Goal: Task Accomplishment & Management: Manage account settings

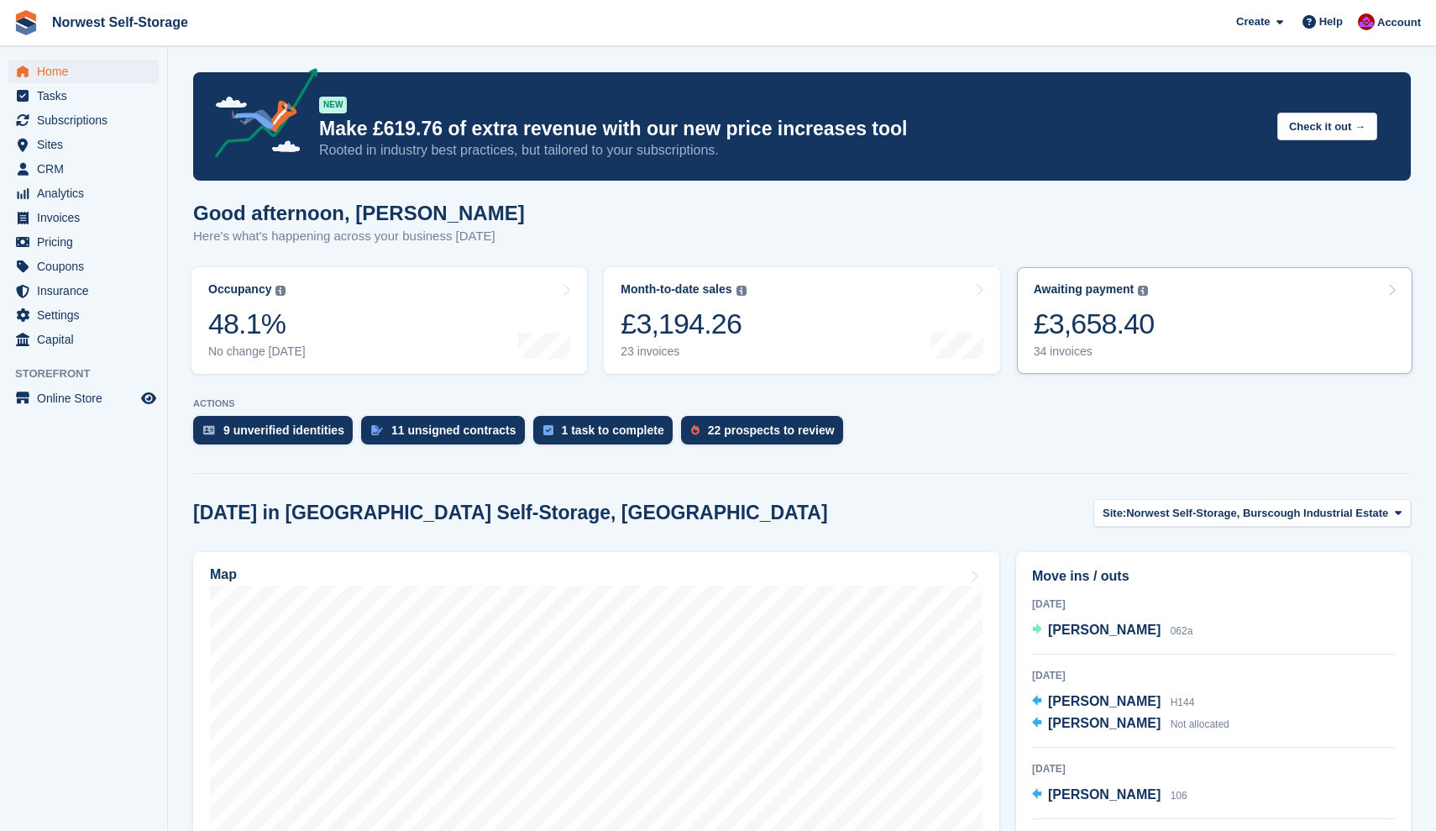
click at [1189, 319] on link "Awaiting payment The total outstanding balance on all open invoices. £3,658.40 …" at bounding box center [1215, 320] width 396 height 107
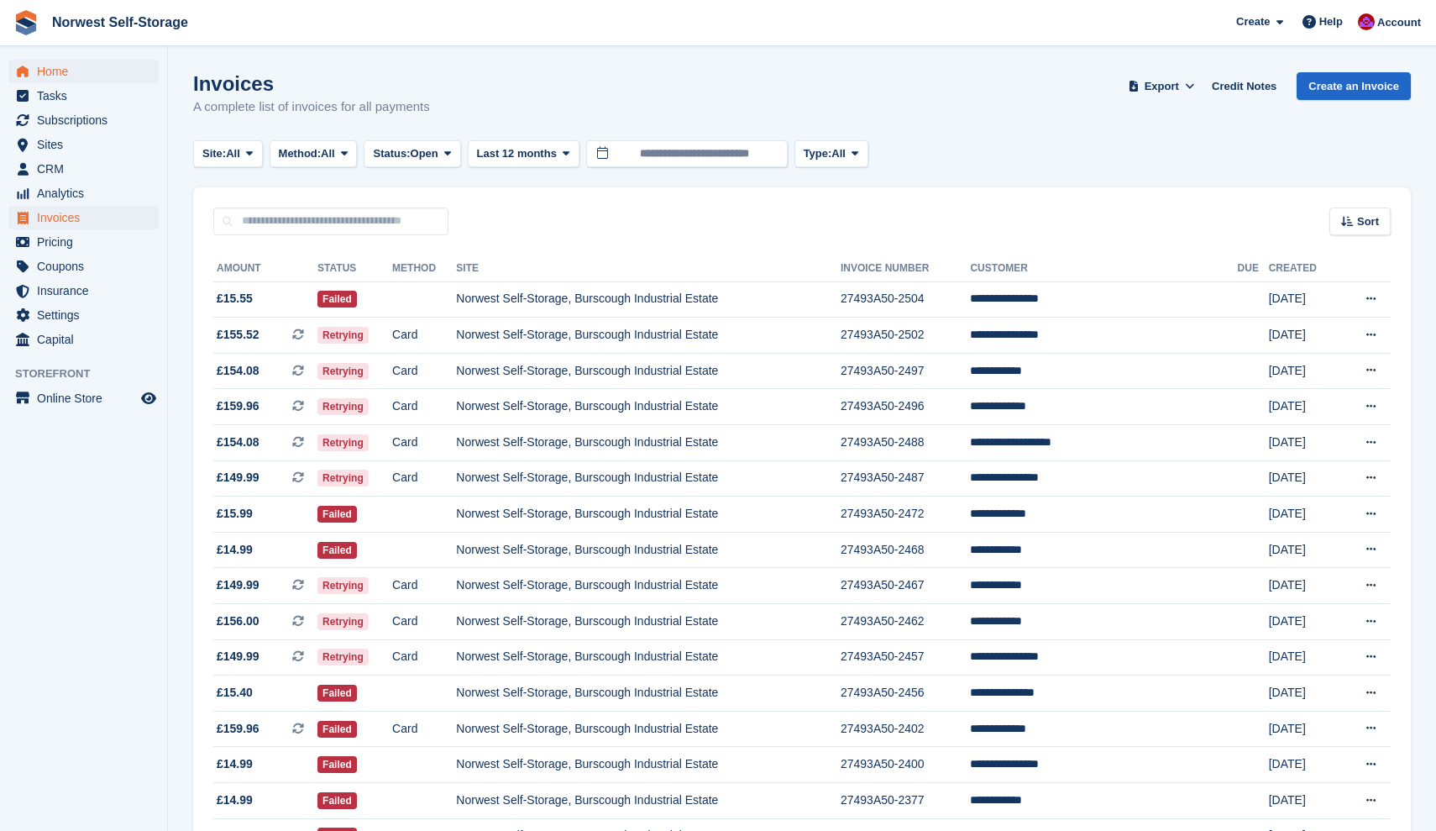
click at [44, 74] on span "Home" at bounding box center [87, 72] width 101 height 24
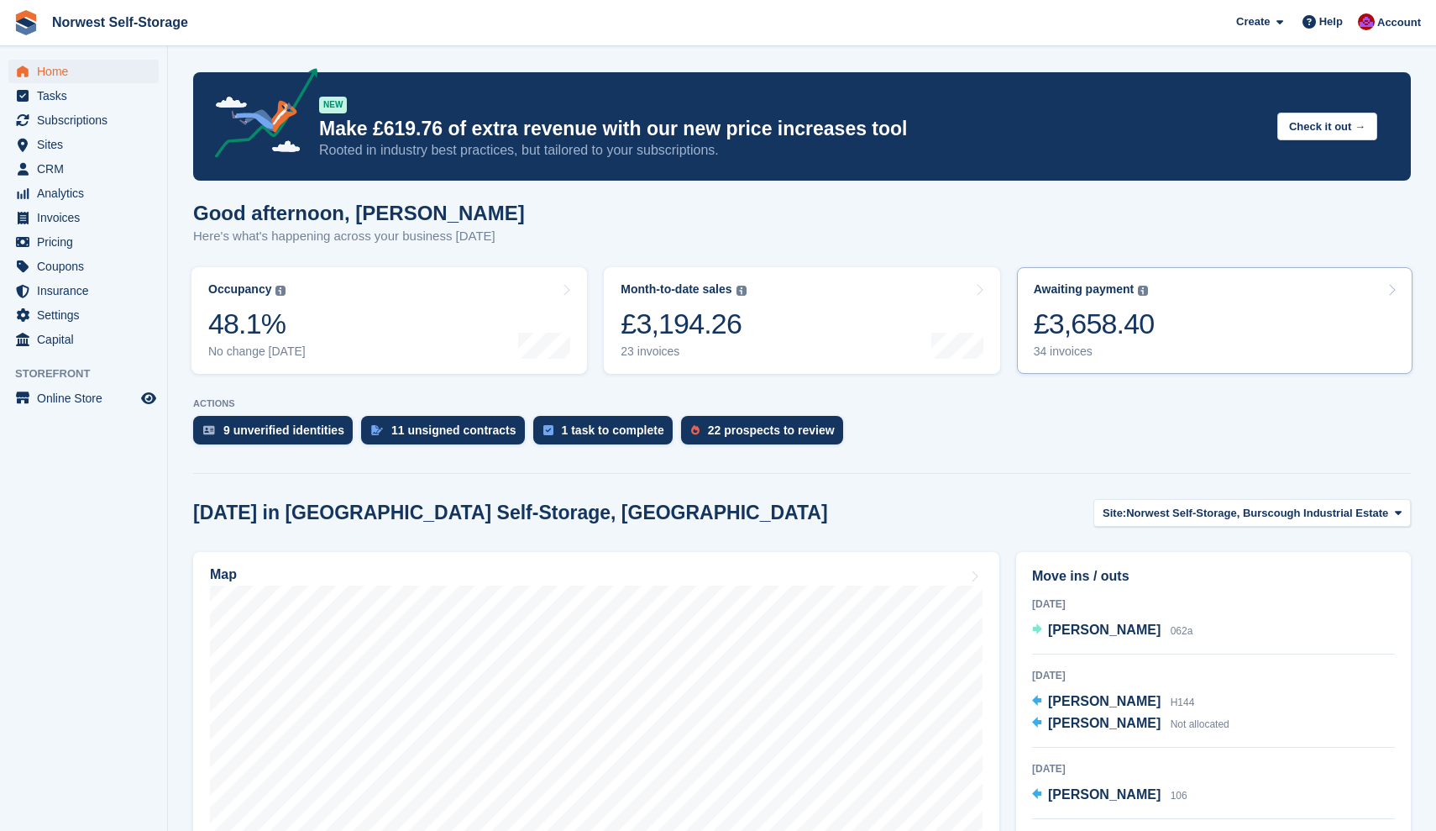
click at [1236, 321] on link "Awaiting payment The total outstanding balance on all open invoices. £3,658.40 …" at bounding box center [1215, 320] width 396 height 107
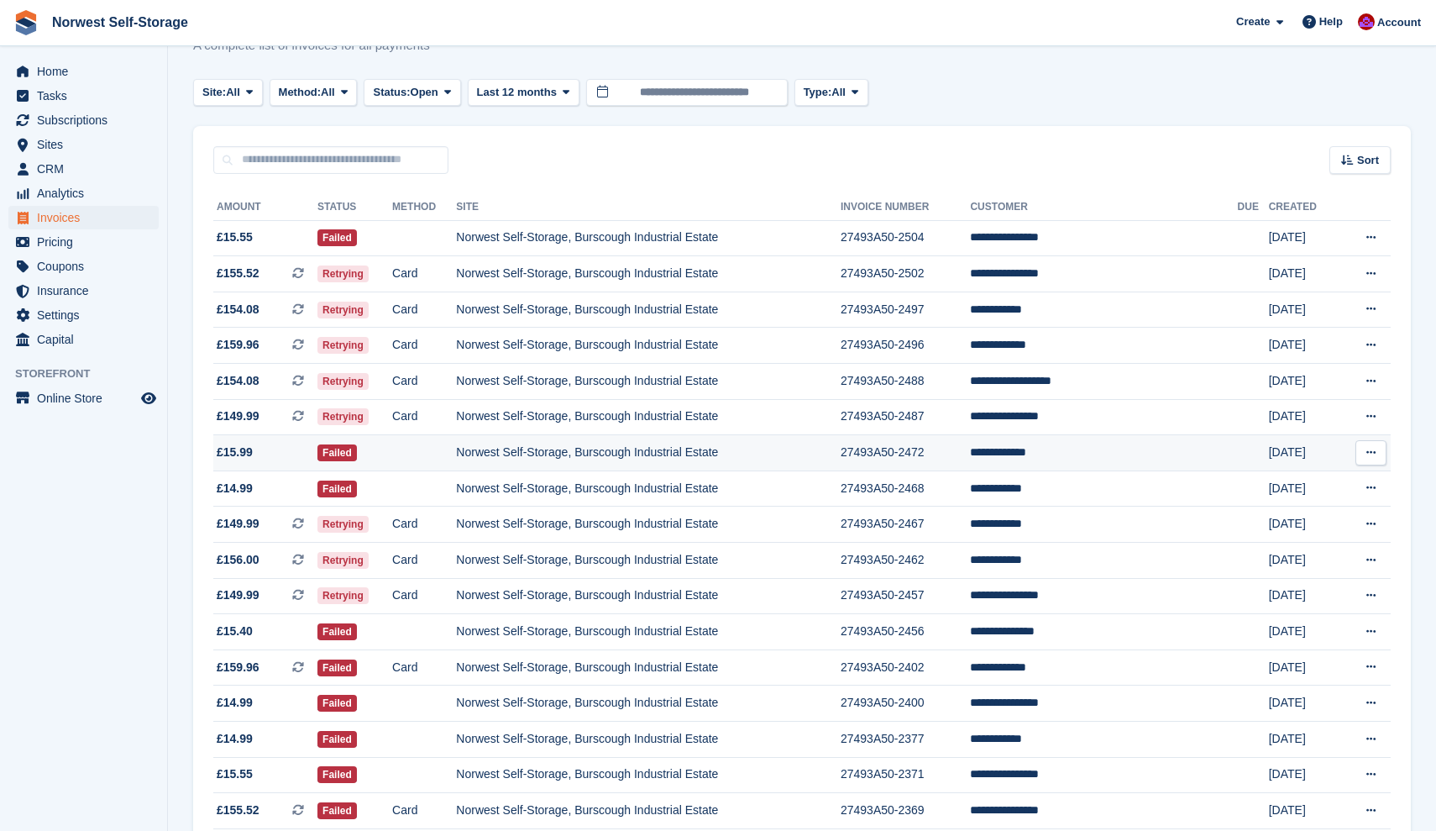
scroll to position [60, 0]
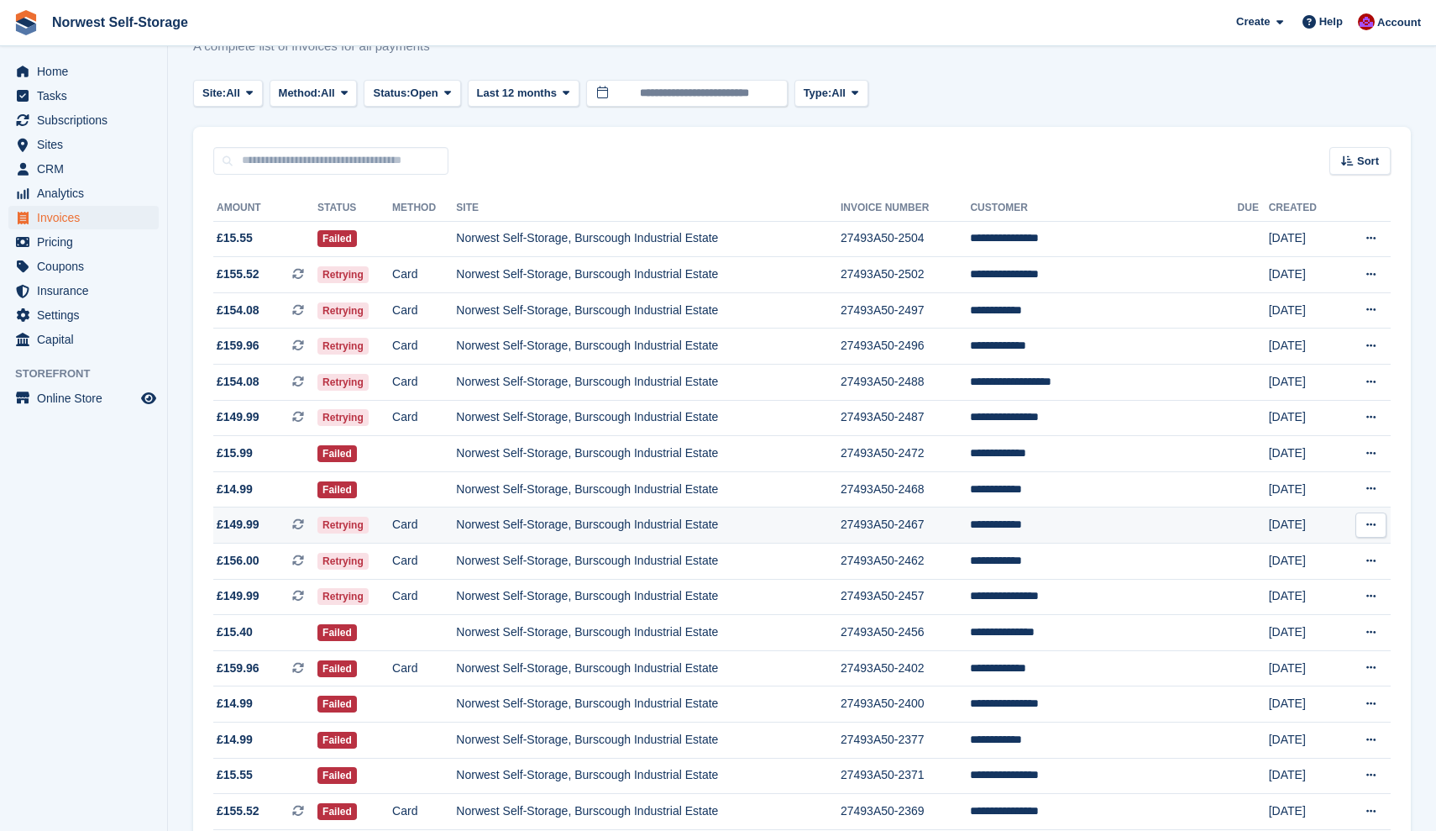
click at [1034, 531] on td "**********" at bounding box center [1103, 525] width 267 height 36
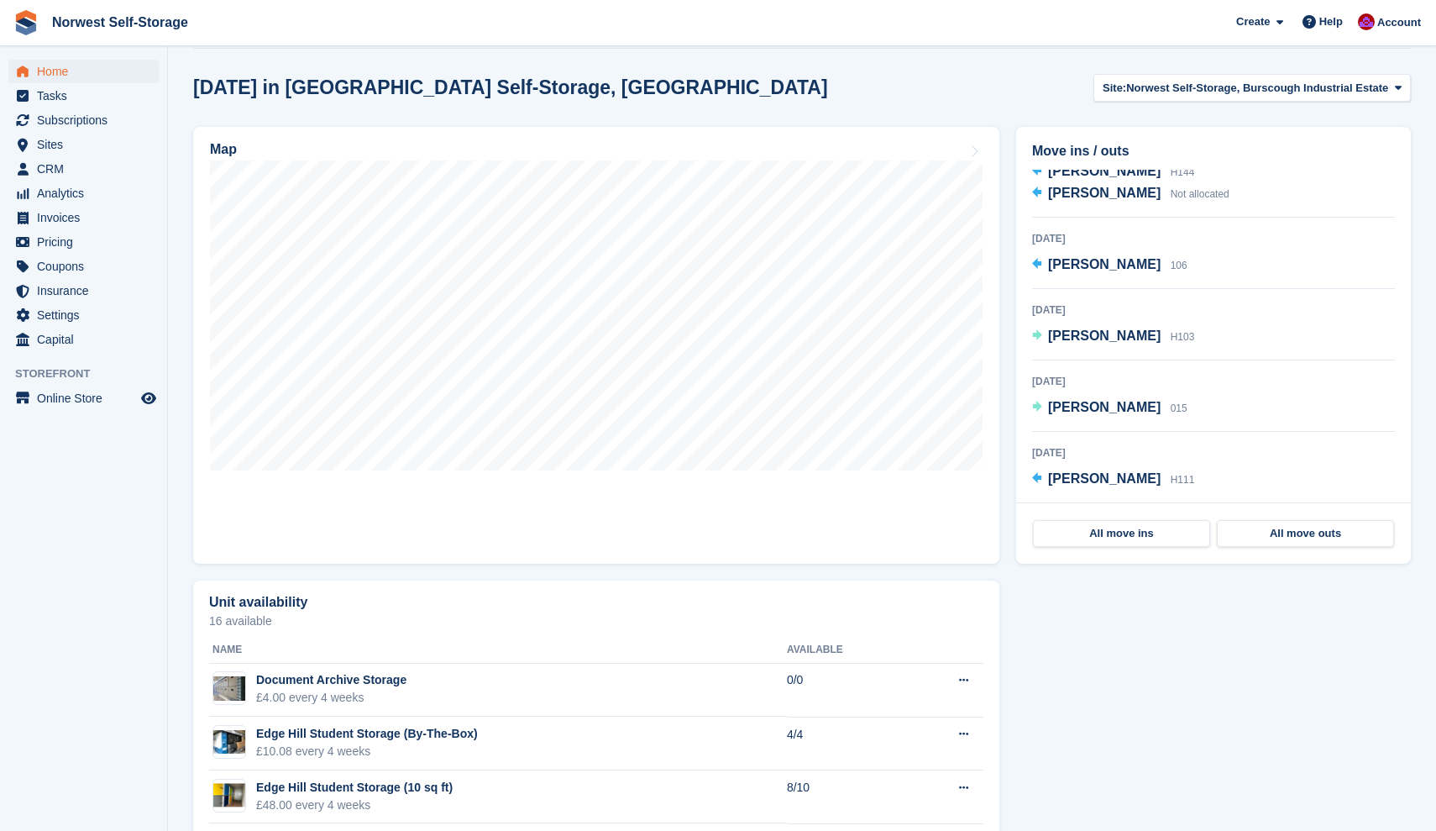
scroll to position [105, 0]
click at [1071, 405] on span "[PERSON_NAME]" at bounding box center [1104, 407] width 113 height 14
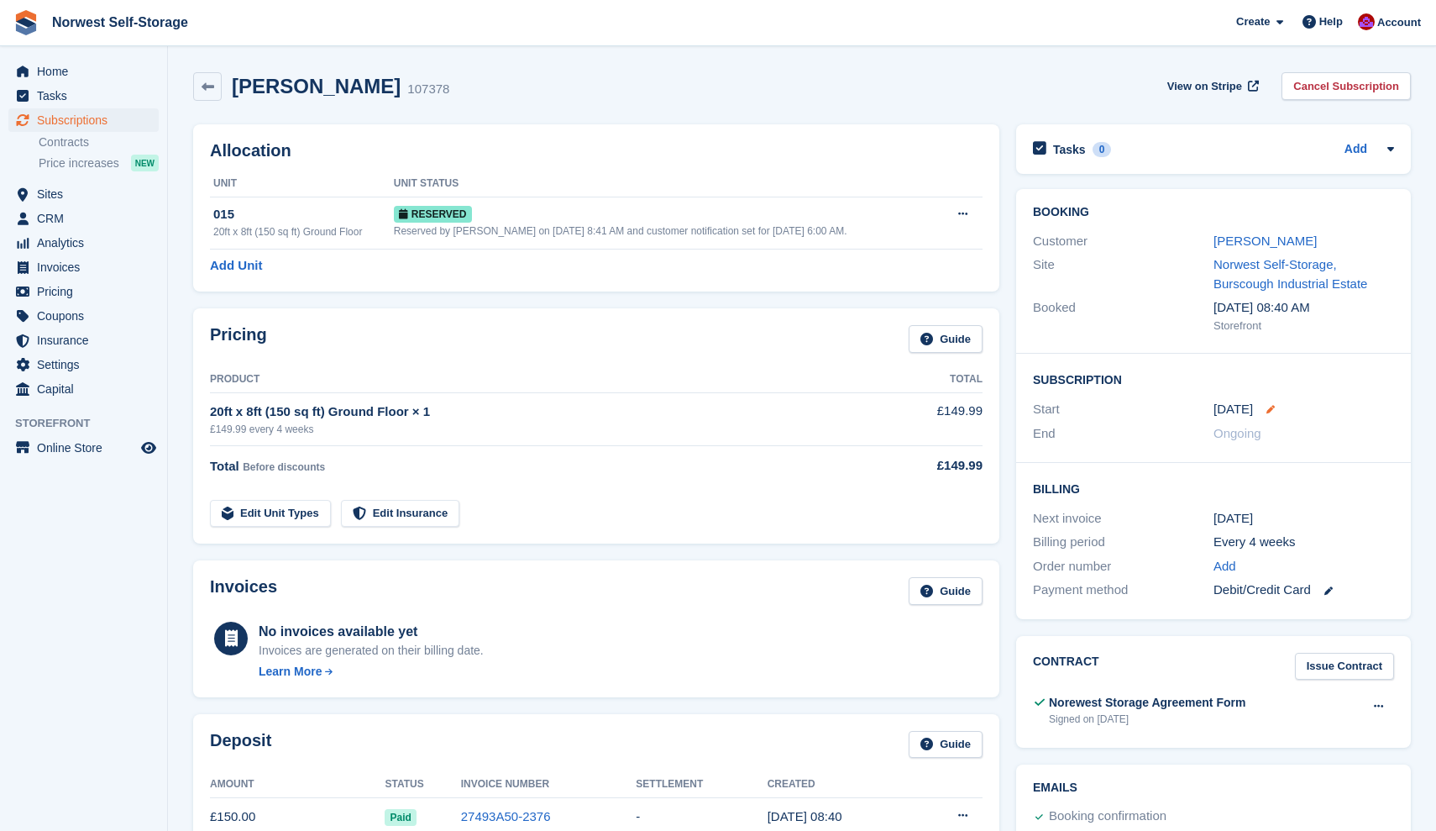
click at [1271, 405] on icon at bounding box center [1271, 409] width 8 height 8
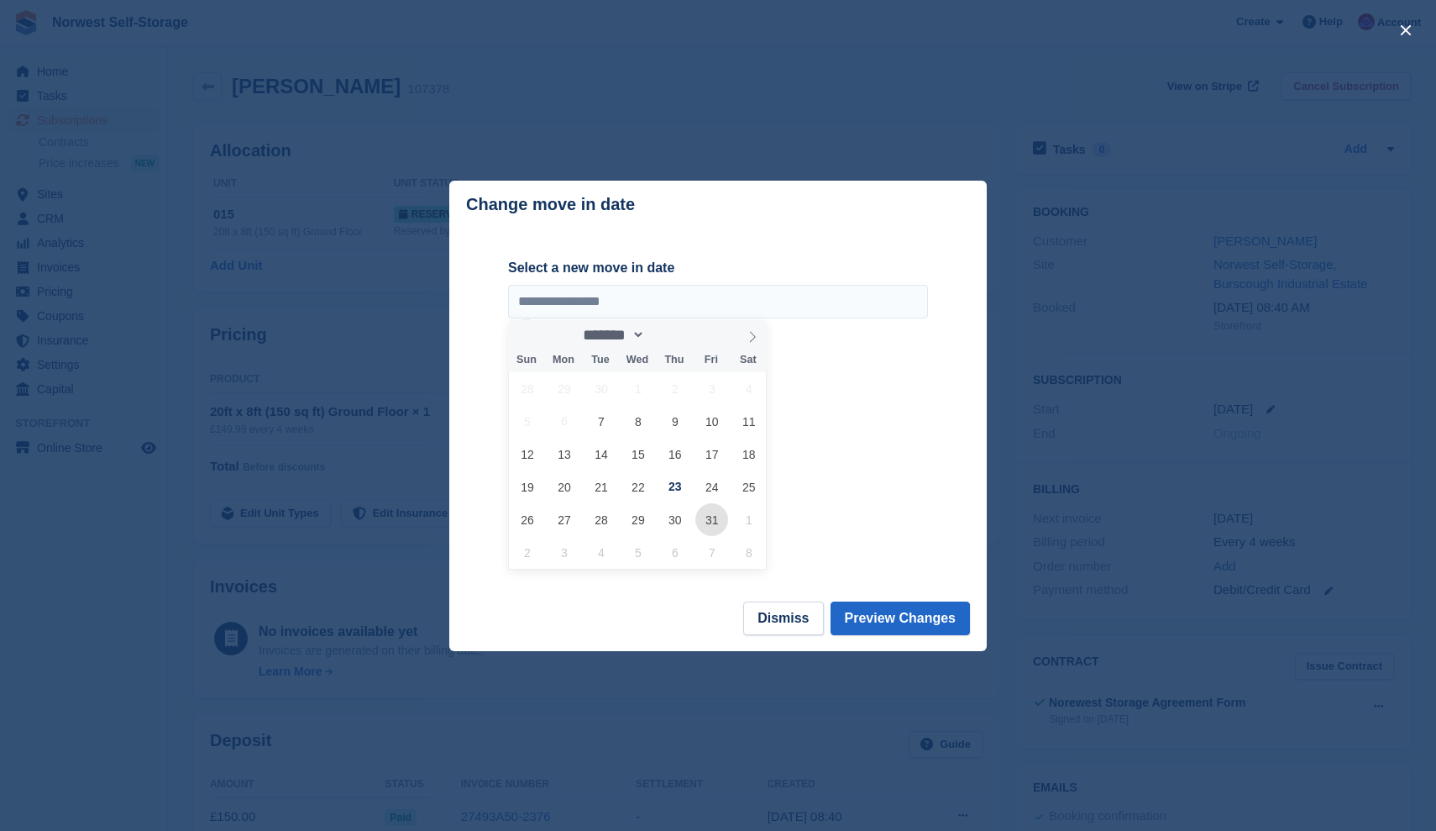
click at [711, 518] on span "31" at bounding box center [711, 519] width 33 height 33
type input "**********"
click at [882, 616] on button "Preview Changes" at bounding box center [901, 618] width 140 height 34
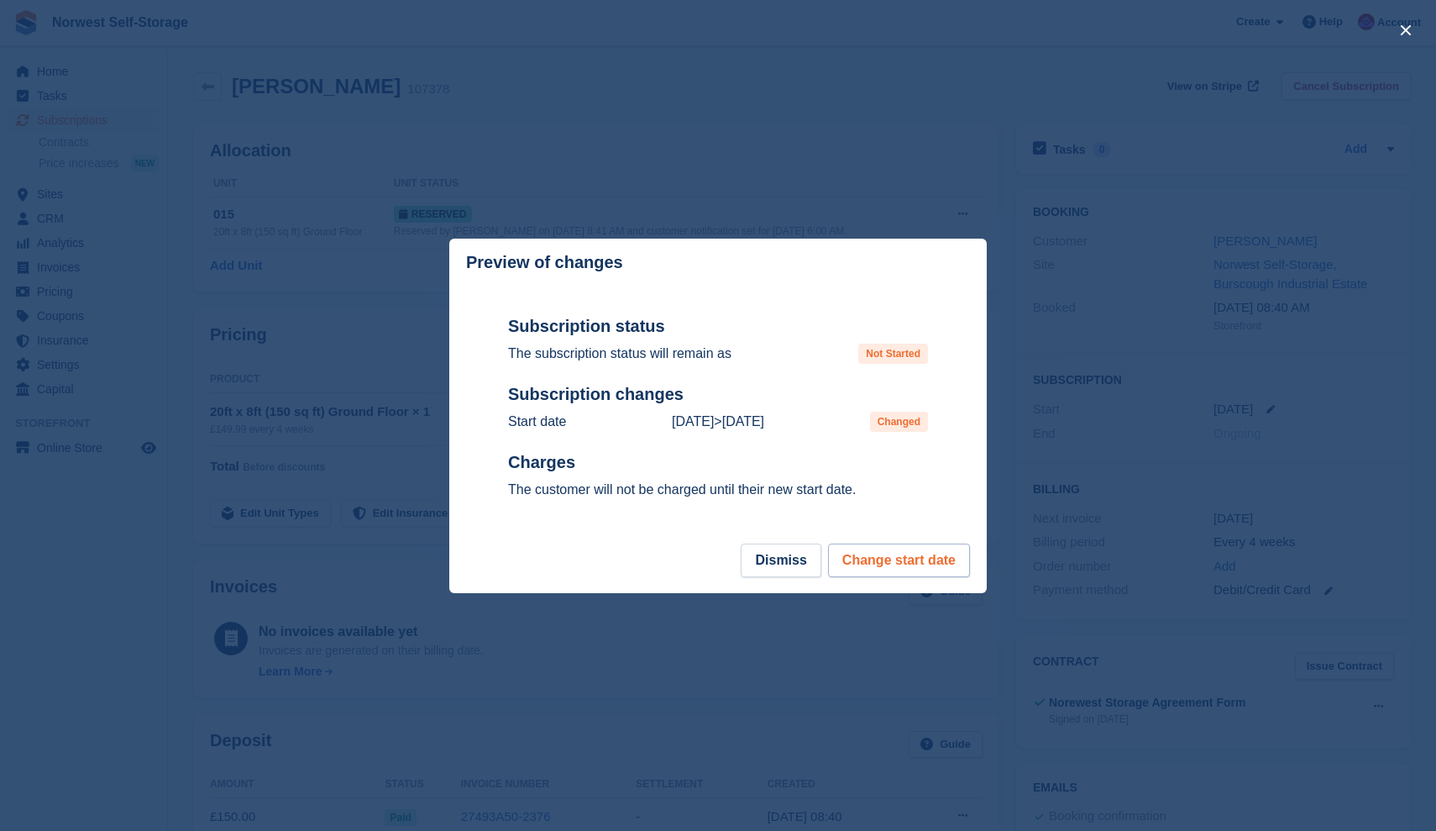
click at [902, 560] on button "Change start date" at bounding box center [899, 560] width 142 height 34
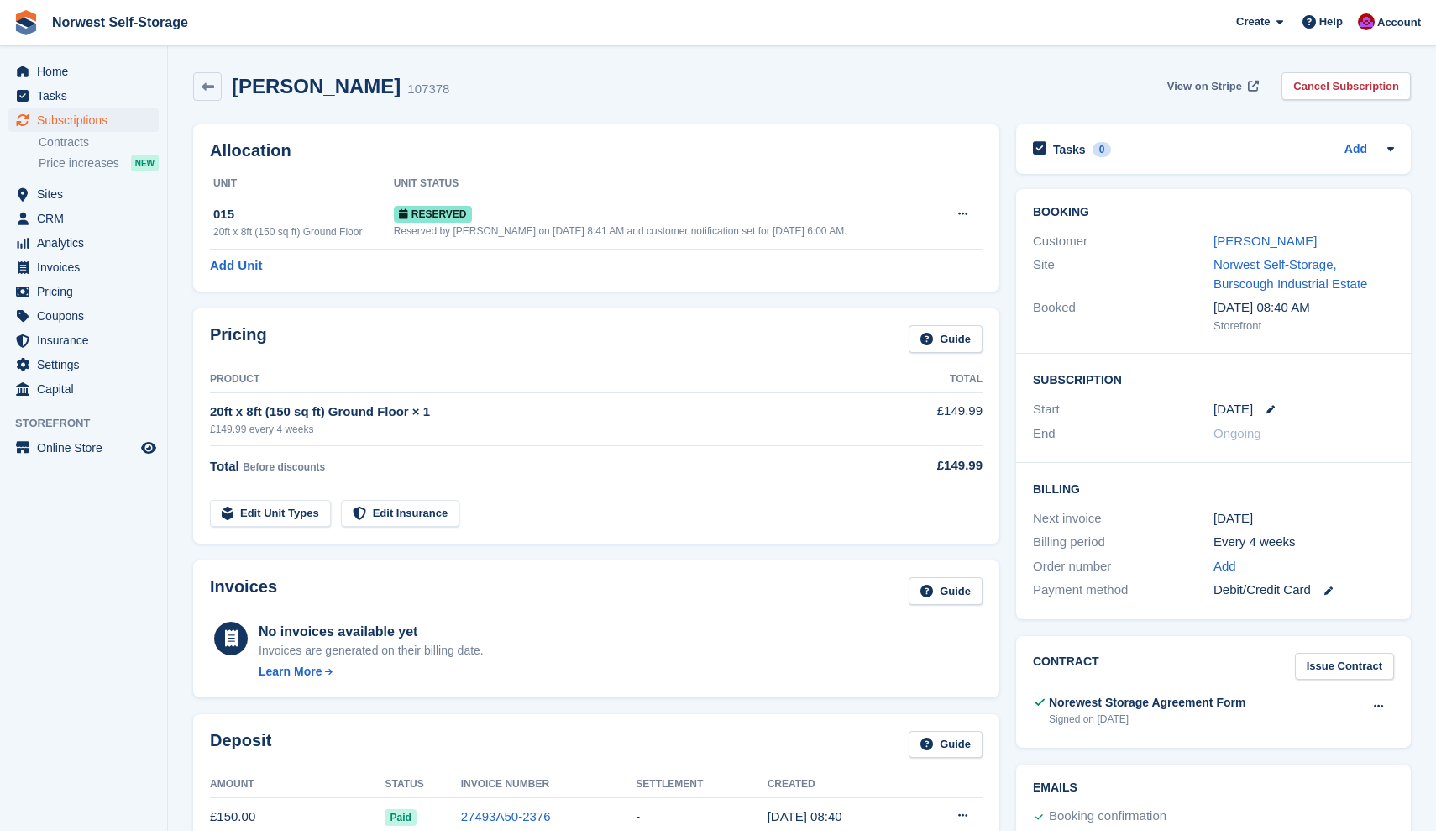
click at [1201, 84] on span "View on Stripe" at bounding box center [1205, 86] width 75 height 17
click at [55, 70] on span "Home" at bounding box center [87, 72] width 101 height 24
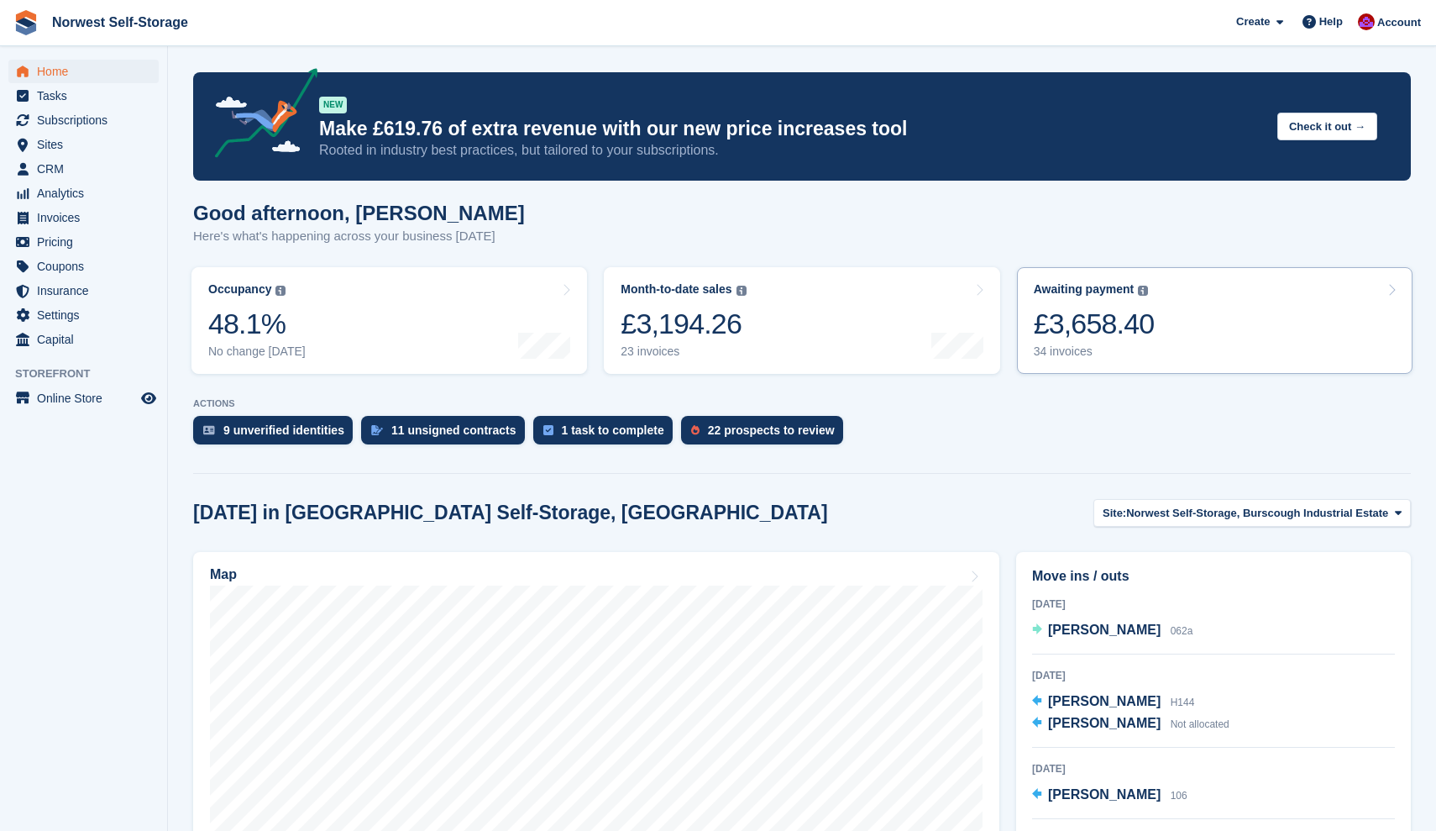
click at [1214, 328] on link "Awaiting payment The total outstanding balance on all open invoices. £3,658.40 …" at bounding box center [1215, 320] width 396 height 107
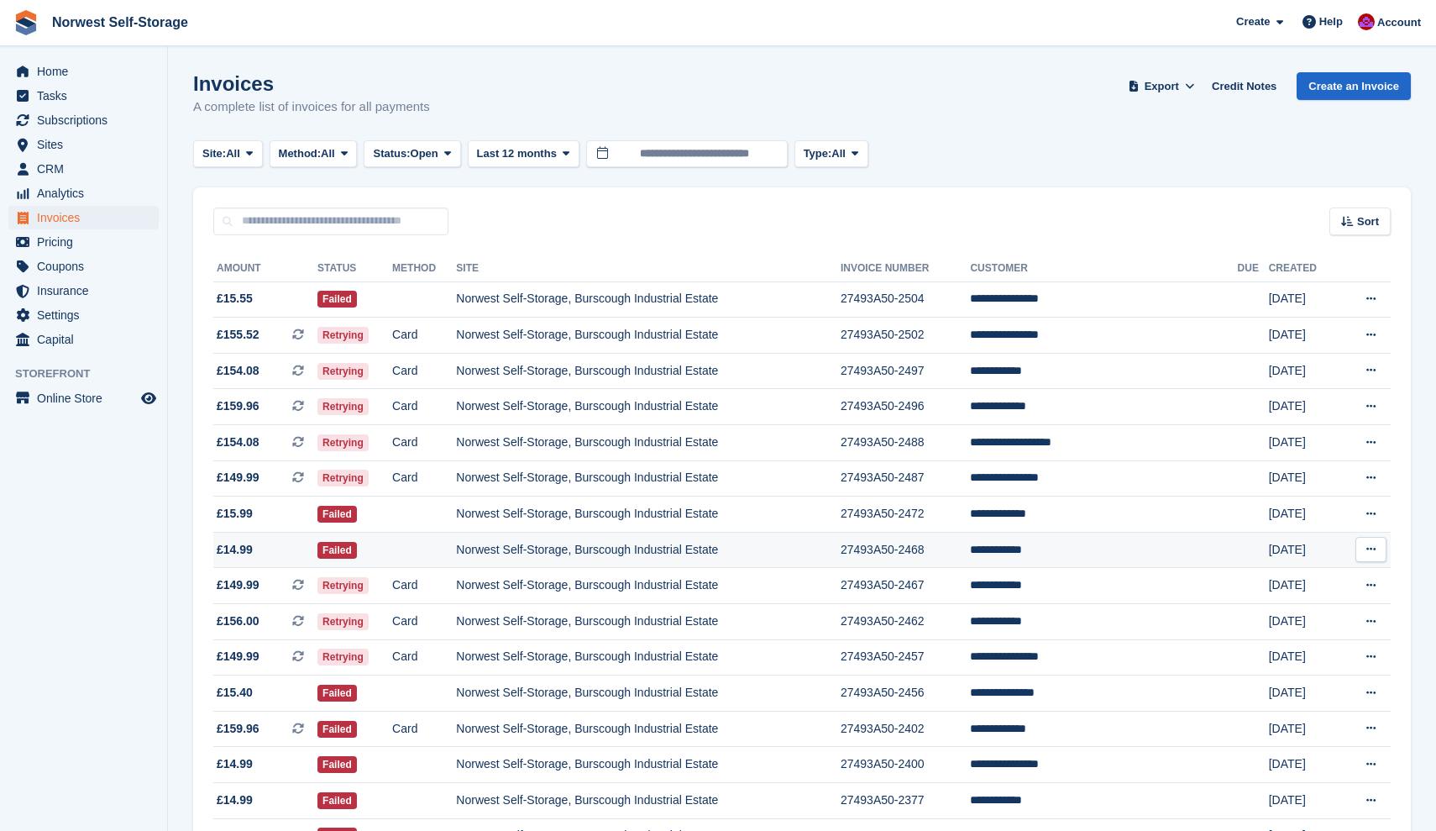
click at [970, 555] on td "27493A50-2468" at bounding box center [905, 550] width 129 height 36
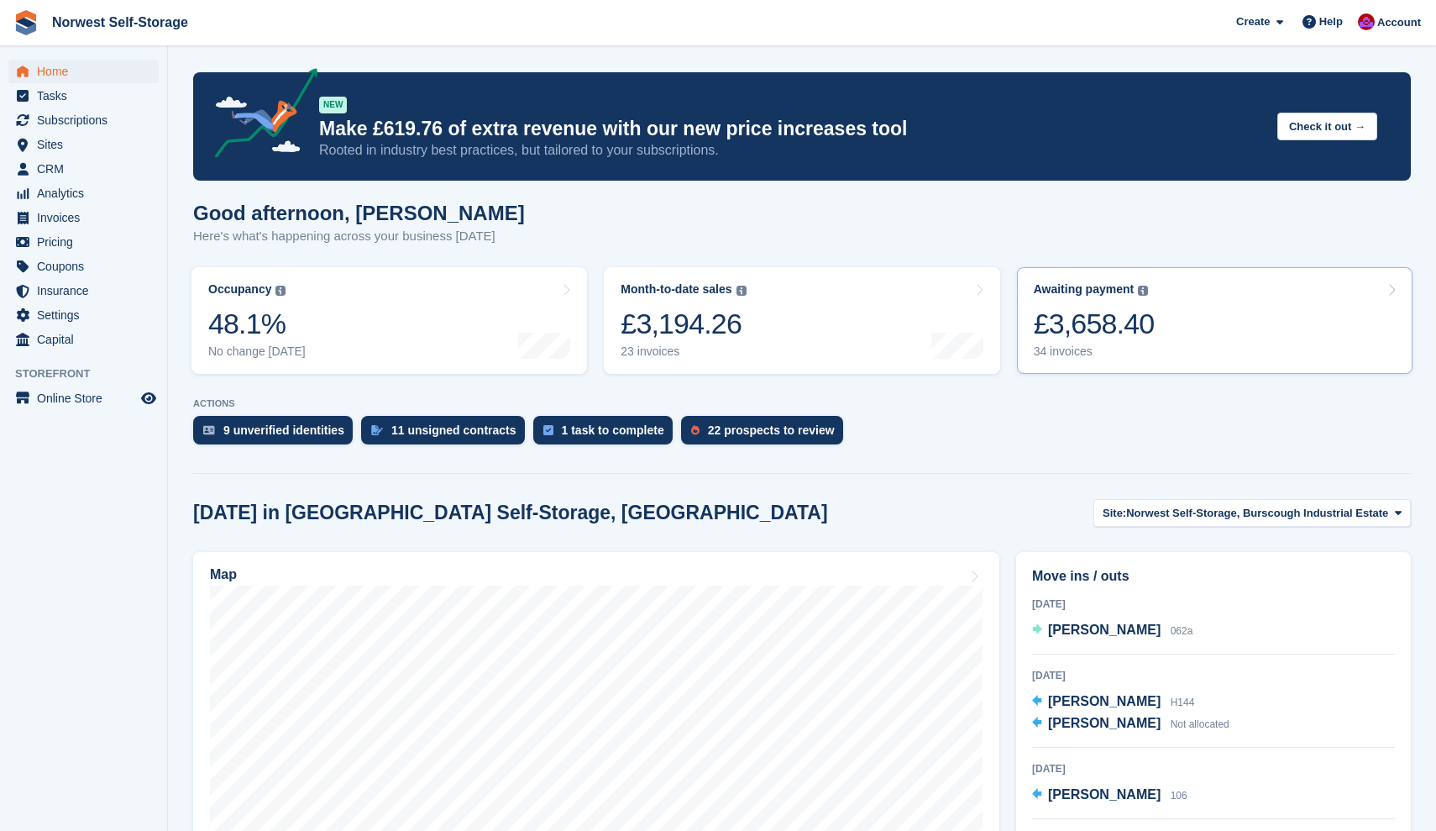
click at [1213, 315] on link "Awaiting payment The total outstanding balance on all open invoices. £3,658.40 …" at bounding box center [1215, 320] width 396 height 107
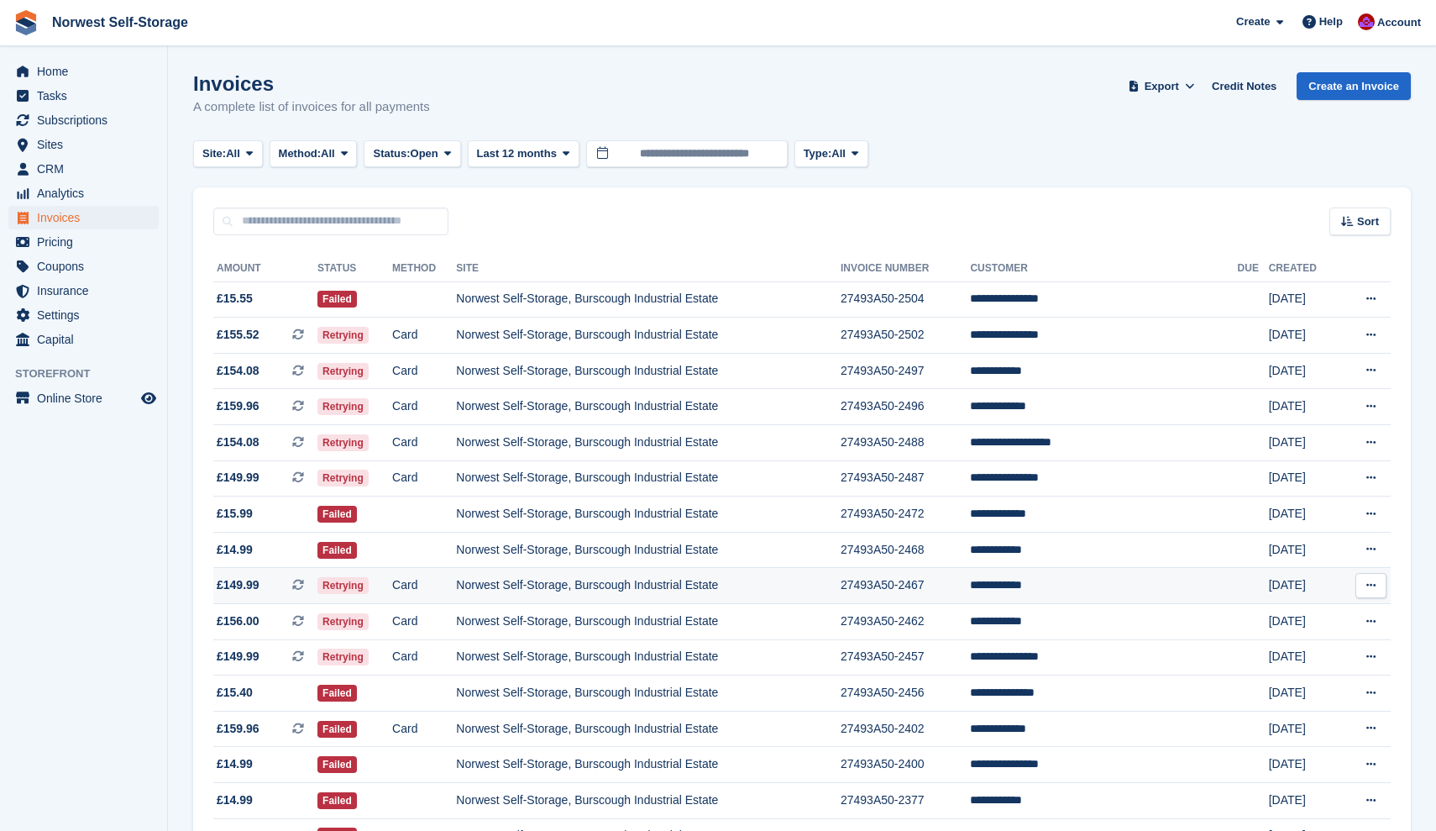
click at [238, 585] on span "£149.99" at bounding box center [238, 585] width 43 height 18
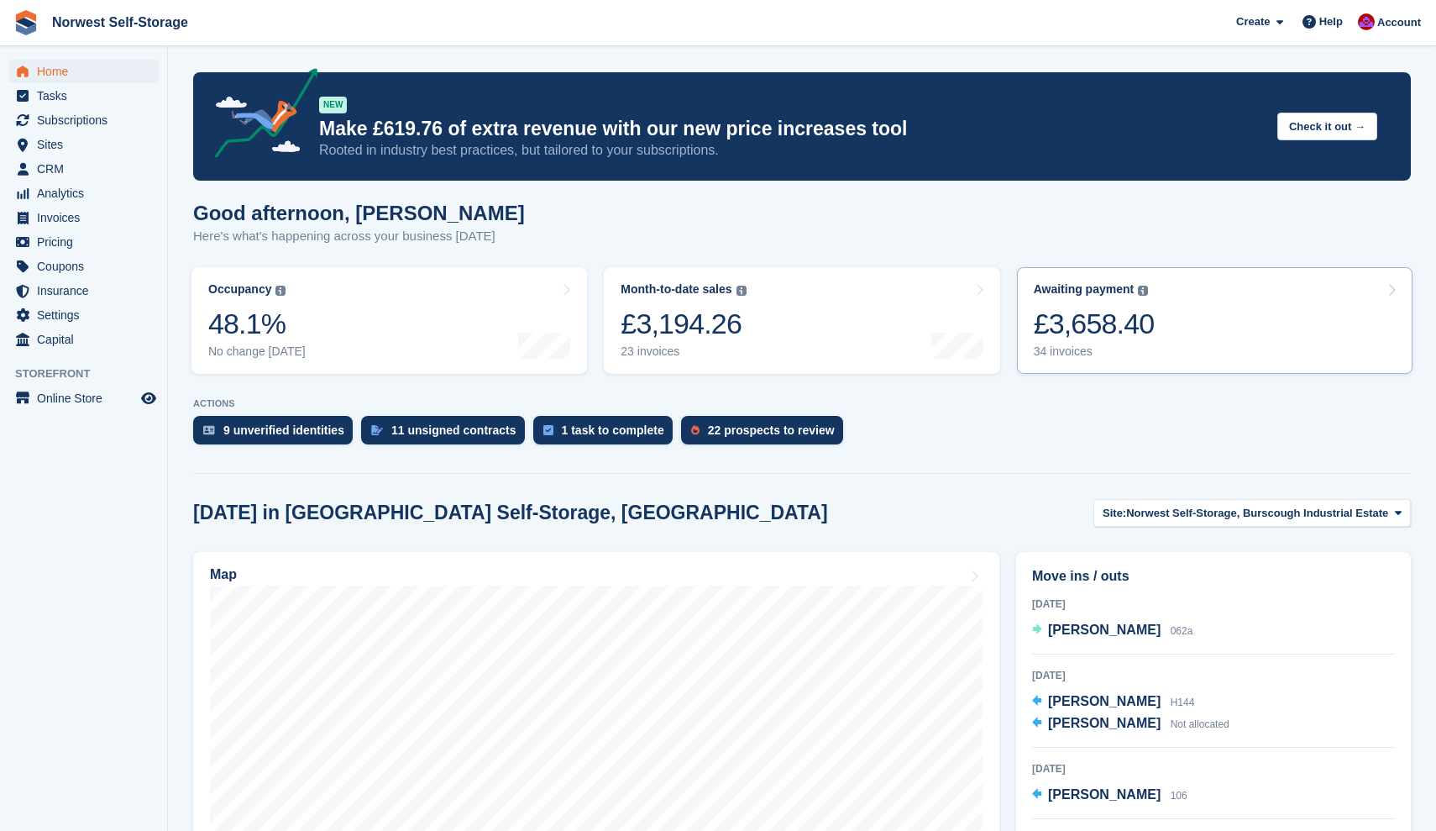
click at [1185, 307] on link "Awaiting payment The total outstanding balance on all open invoices. £3,658.40 …" at bounding box center [1215, 320] width 396 height 107
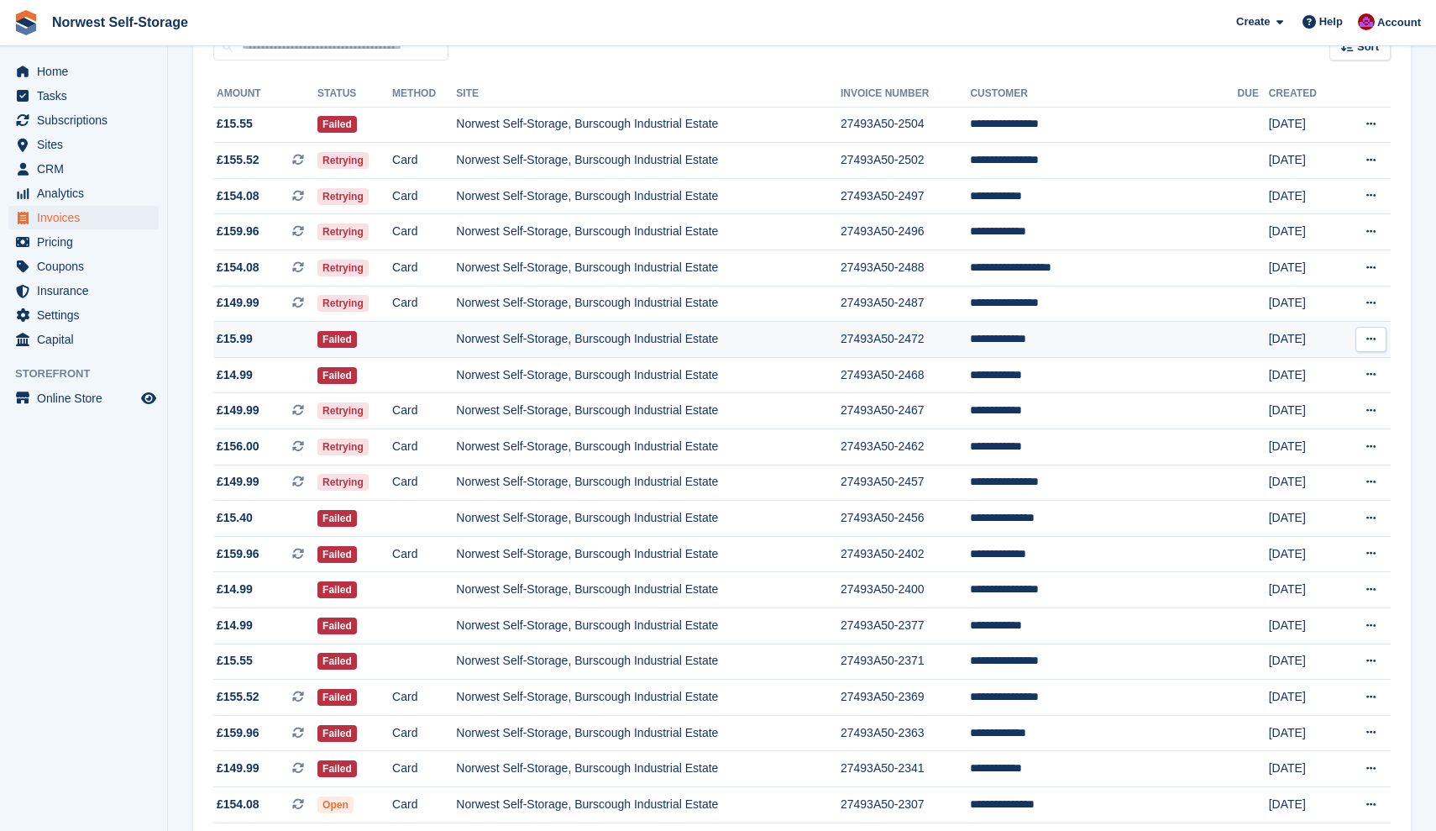
scroll to position [182, 0]
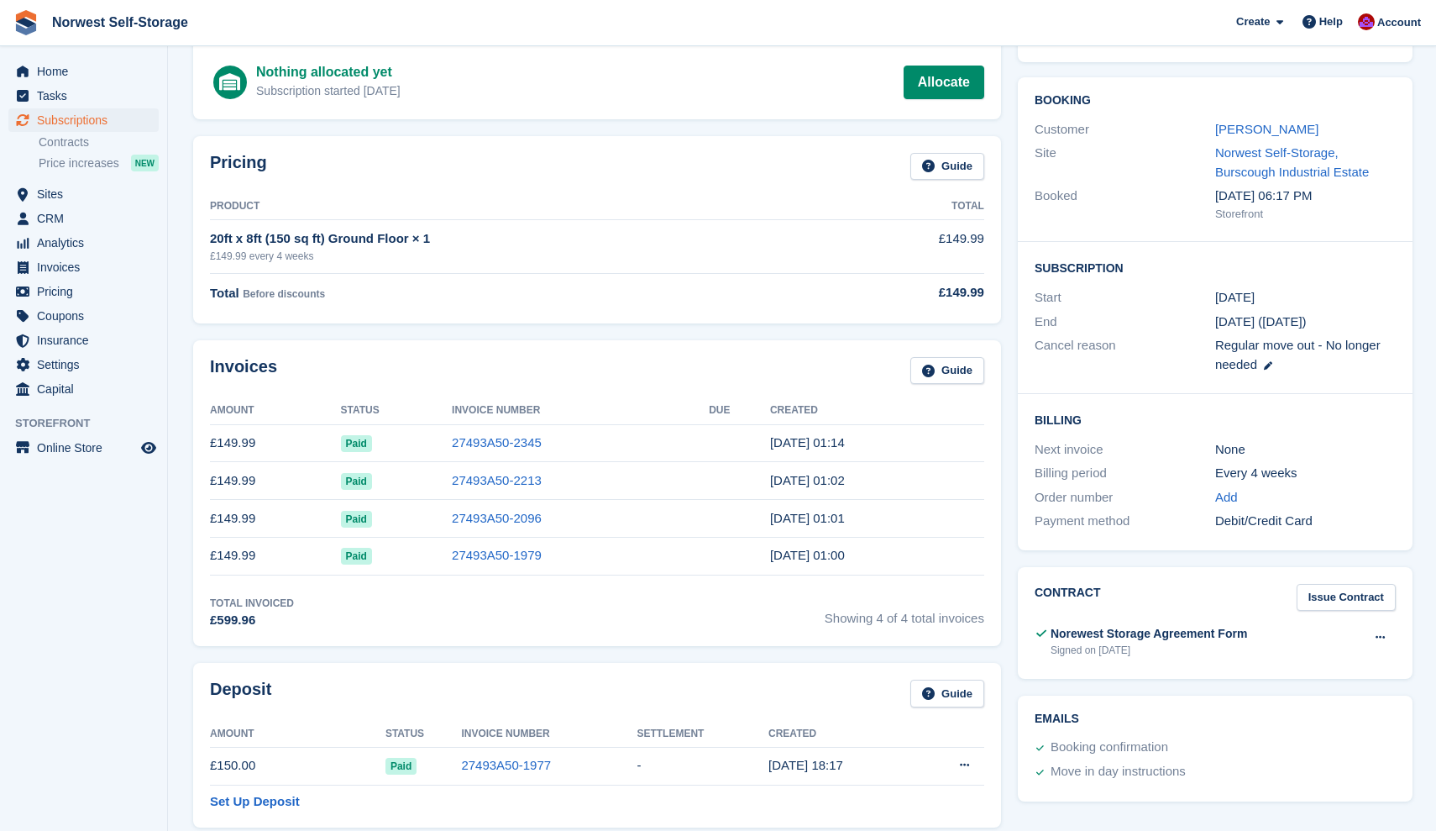
scroll to position [191, 0]
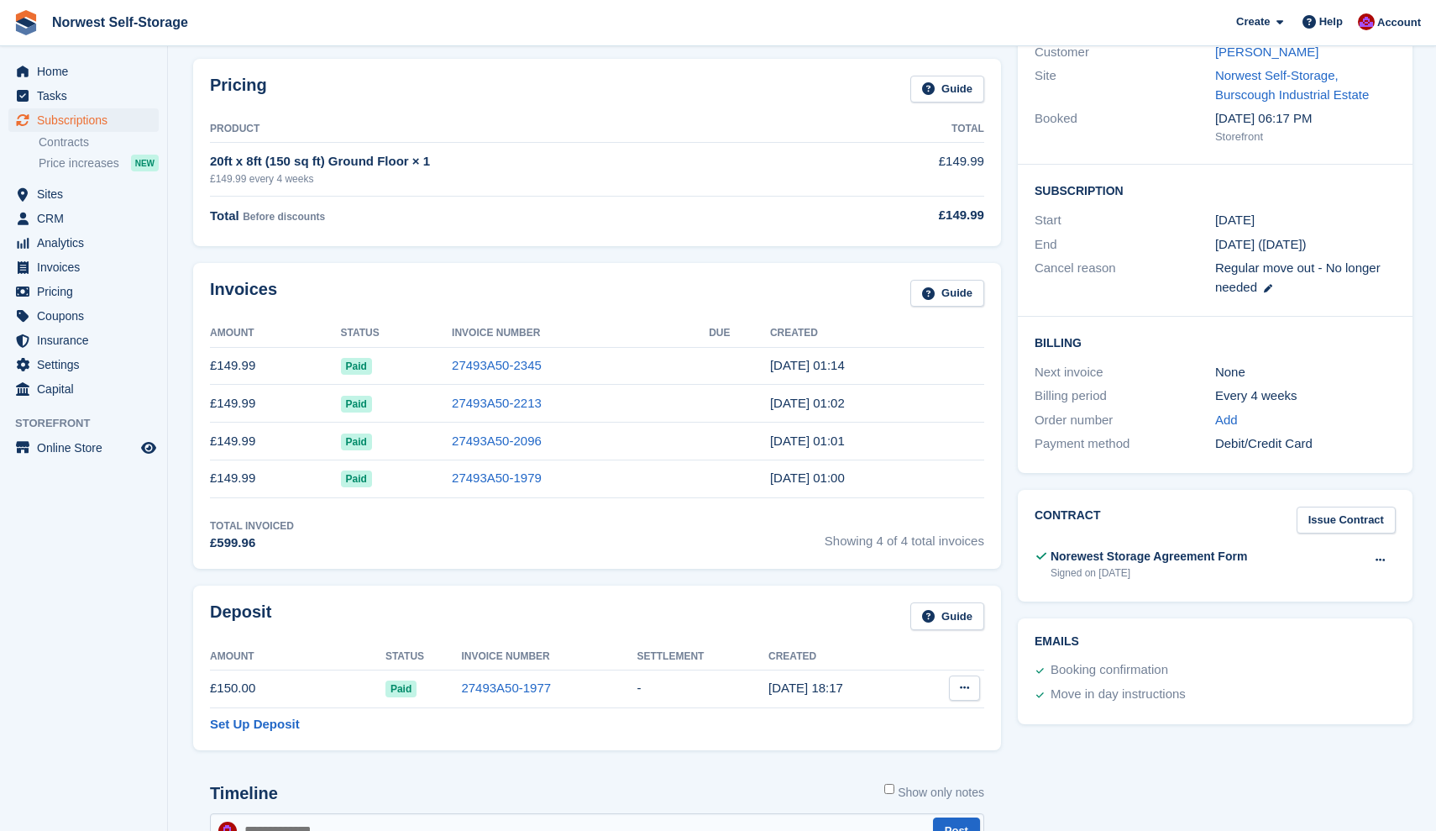
click at [962, 687] on icon at bounding box center [964, 687] width 9 height 11
click at [879, 721] on p "Settle deposit" at bounding box center [899, 721] width 146 height 22
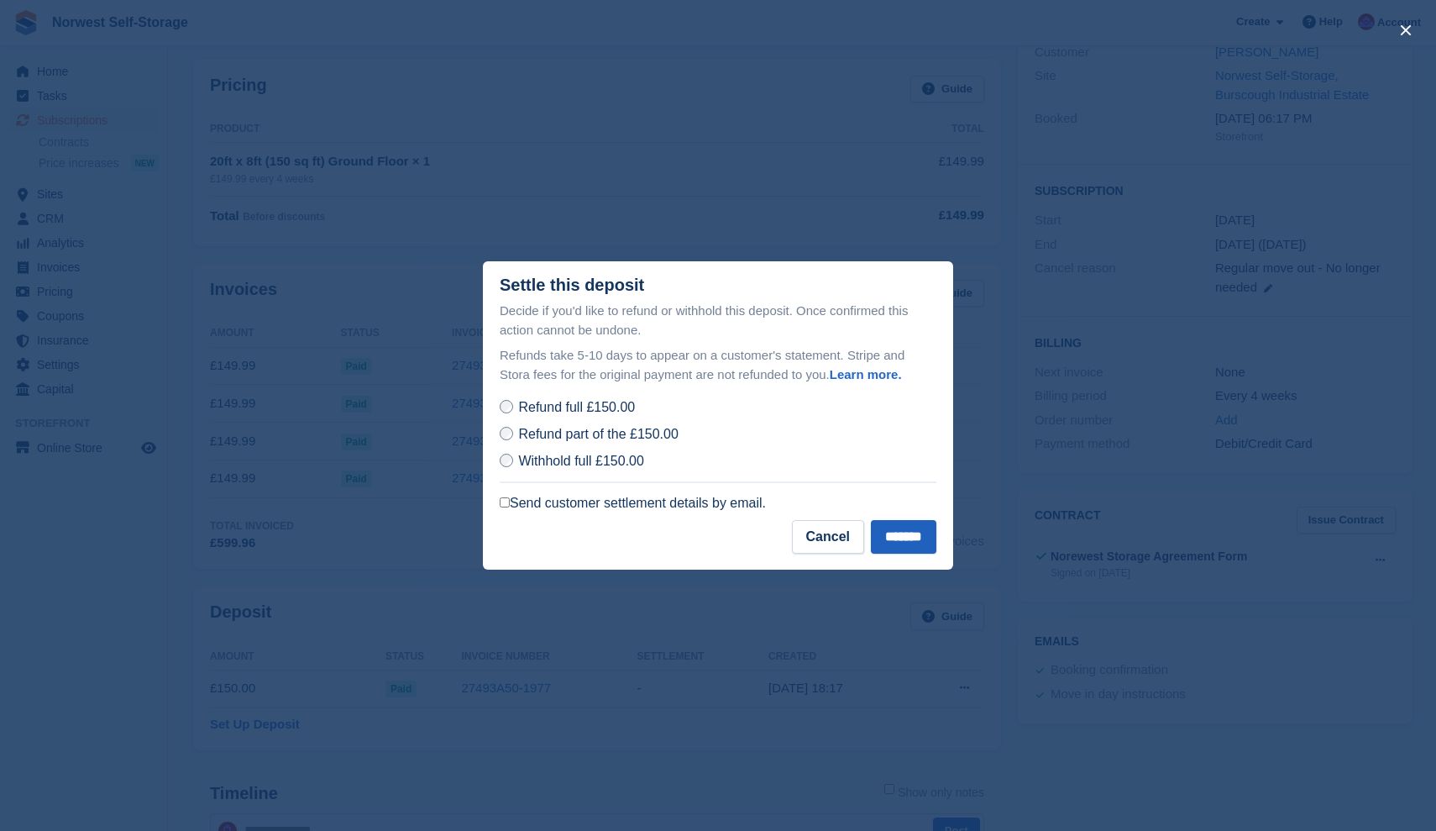
click at [897, 537] on input "*******" at bounding box center [904, 537] width 66 height 34
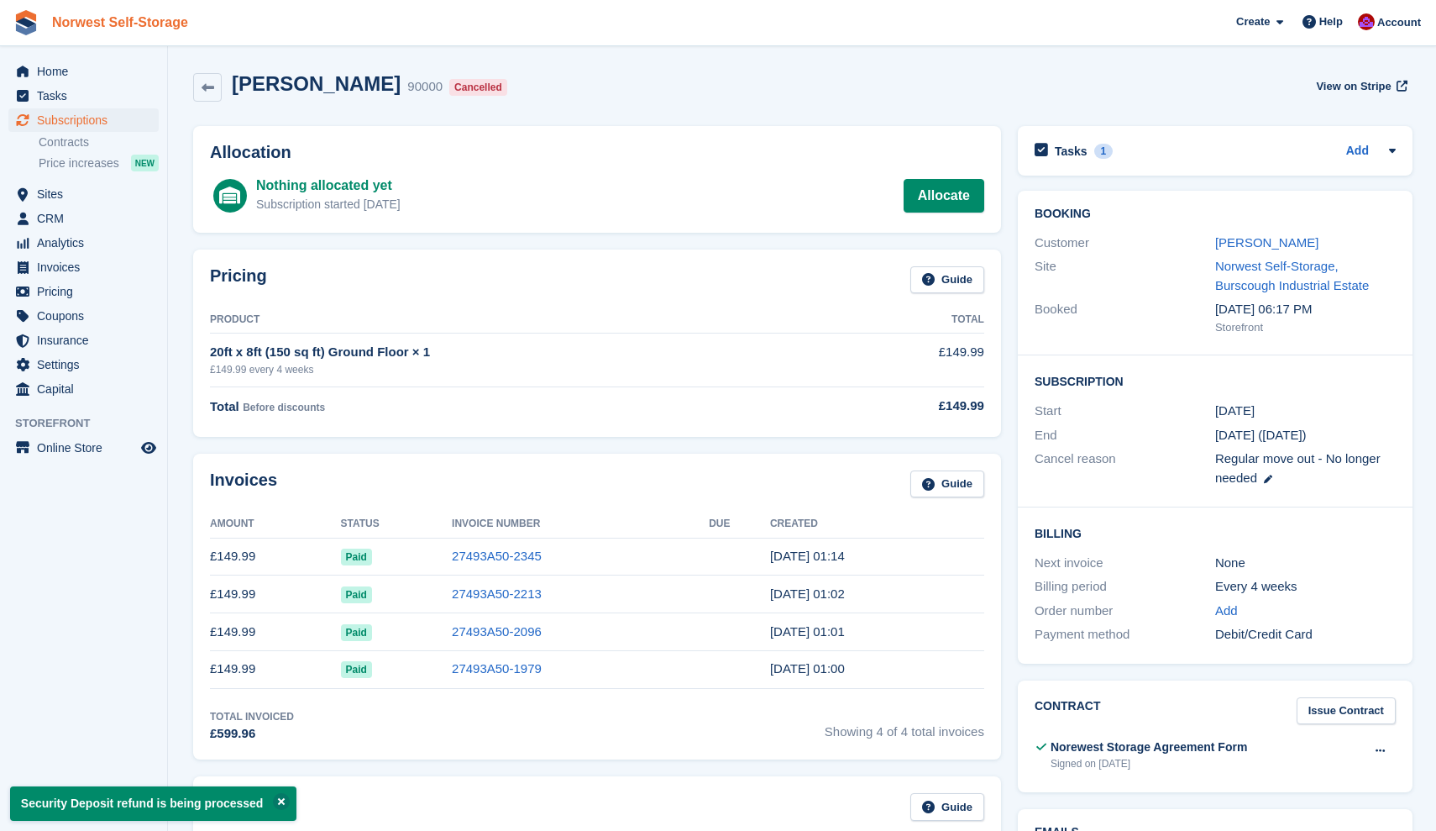
scroll to position [0, 0]
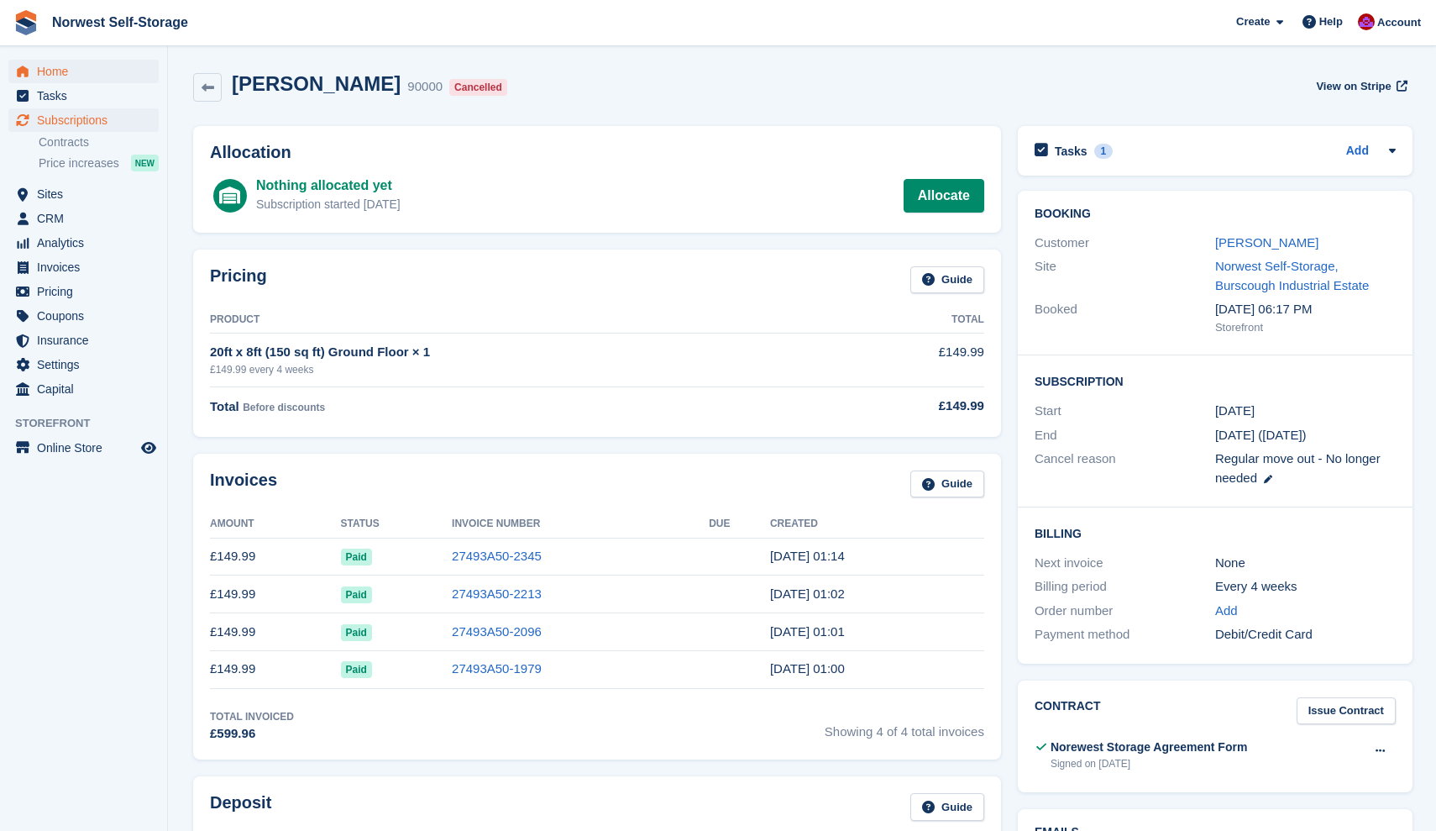
click at [48, 69] on span "Home" at bounding box center [87, 72] width 101 height 24
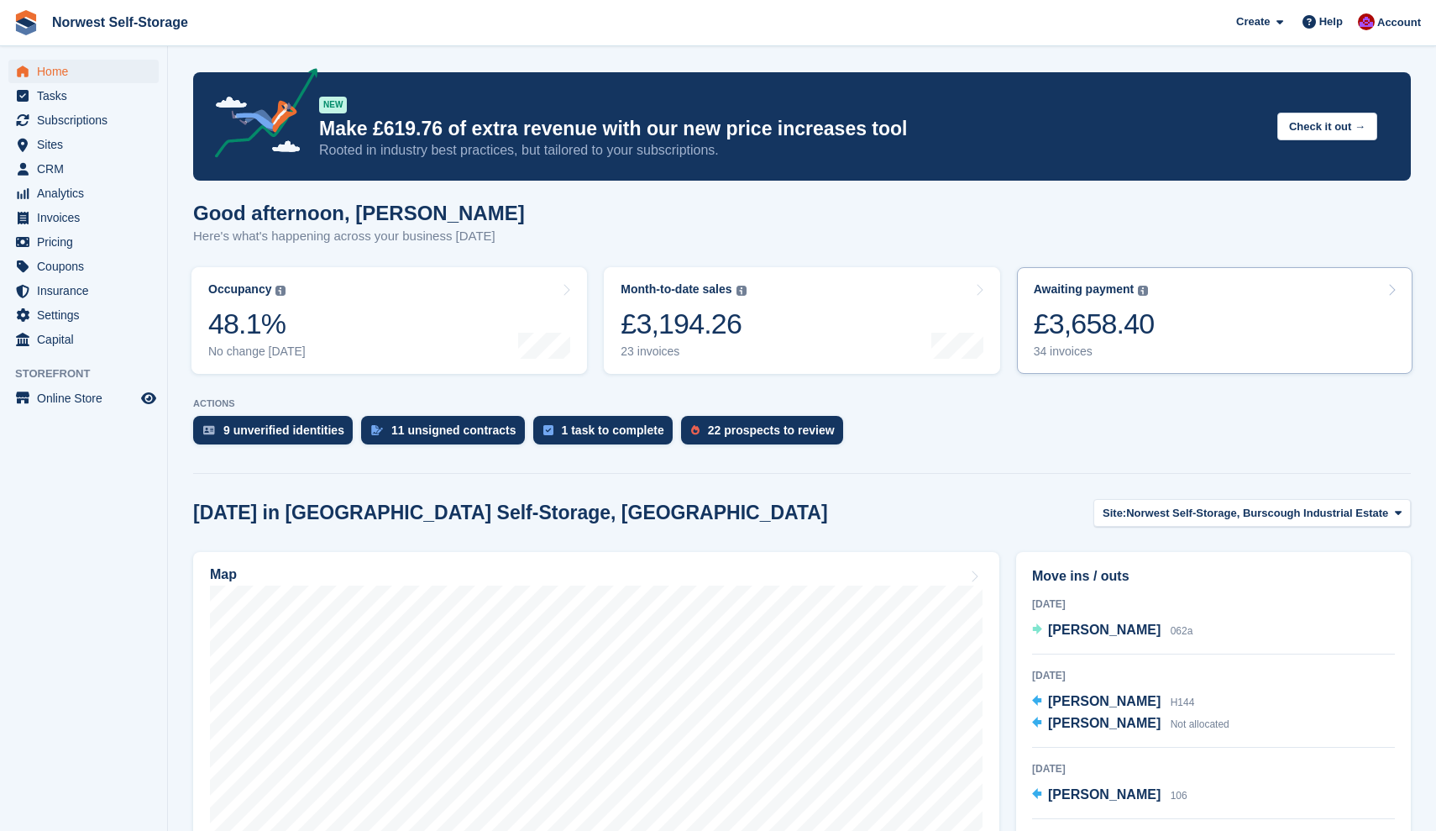
click at [1192, 310] on link "Awaiting payment The total outstanding balance on all open invoices. £3,658.40 …" at bounding box center [1215, 320] width 396 height 107
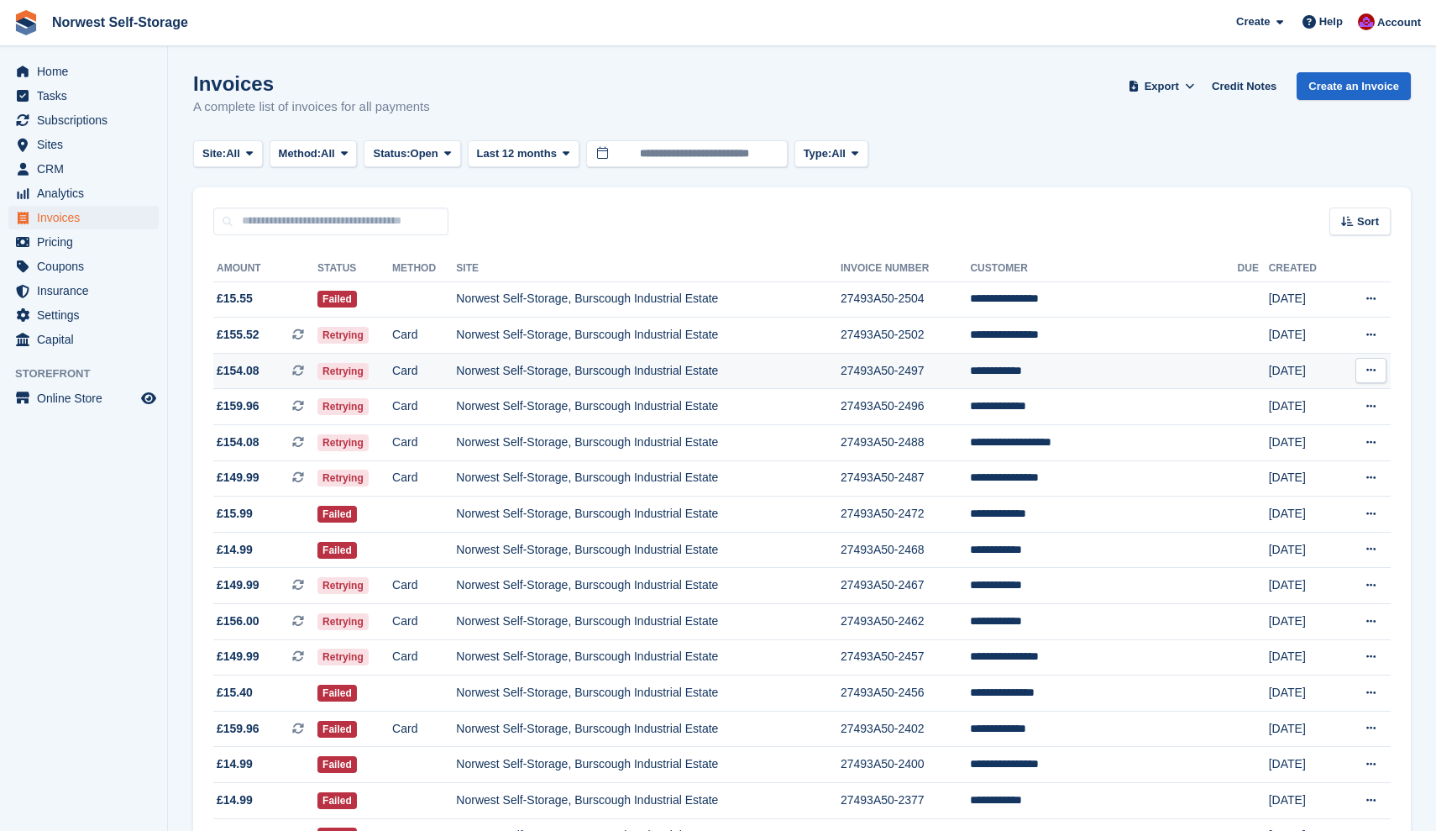
click at [278, 375] on span "£154.08 This is a recurring subscription invoice." at bounding box center [265, 371] width 104 height 18
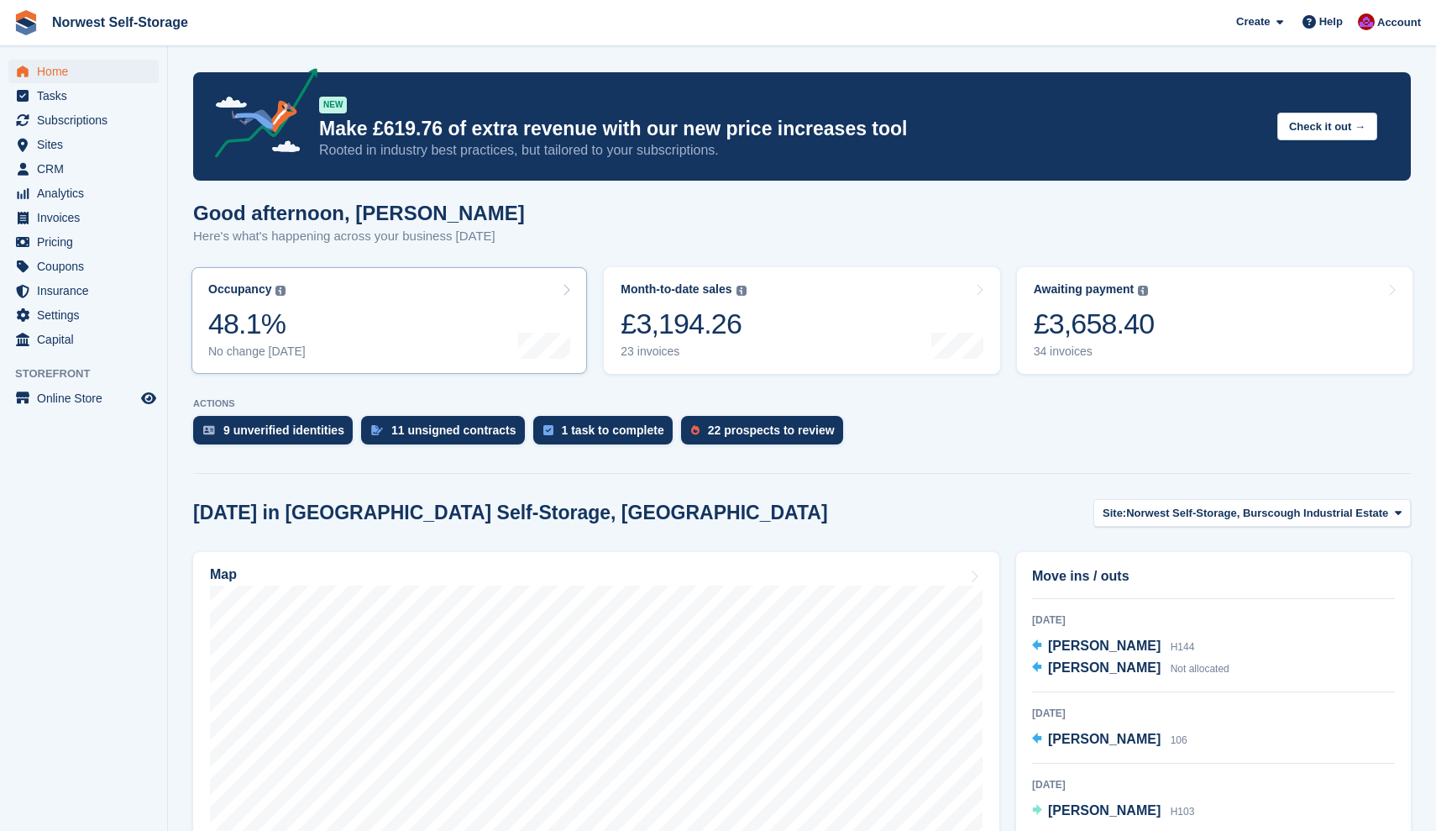
click at [349, 318] on link "Occupancy The percentage of all currently allocated units in terms of area. Inc…" at bounding box center [390, 320] width 396 height 107
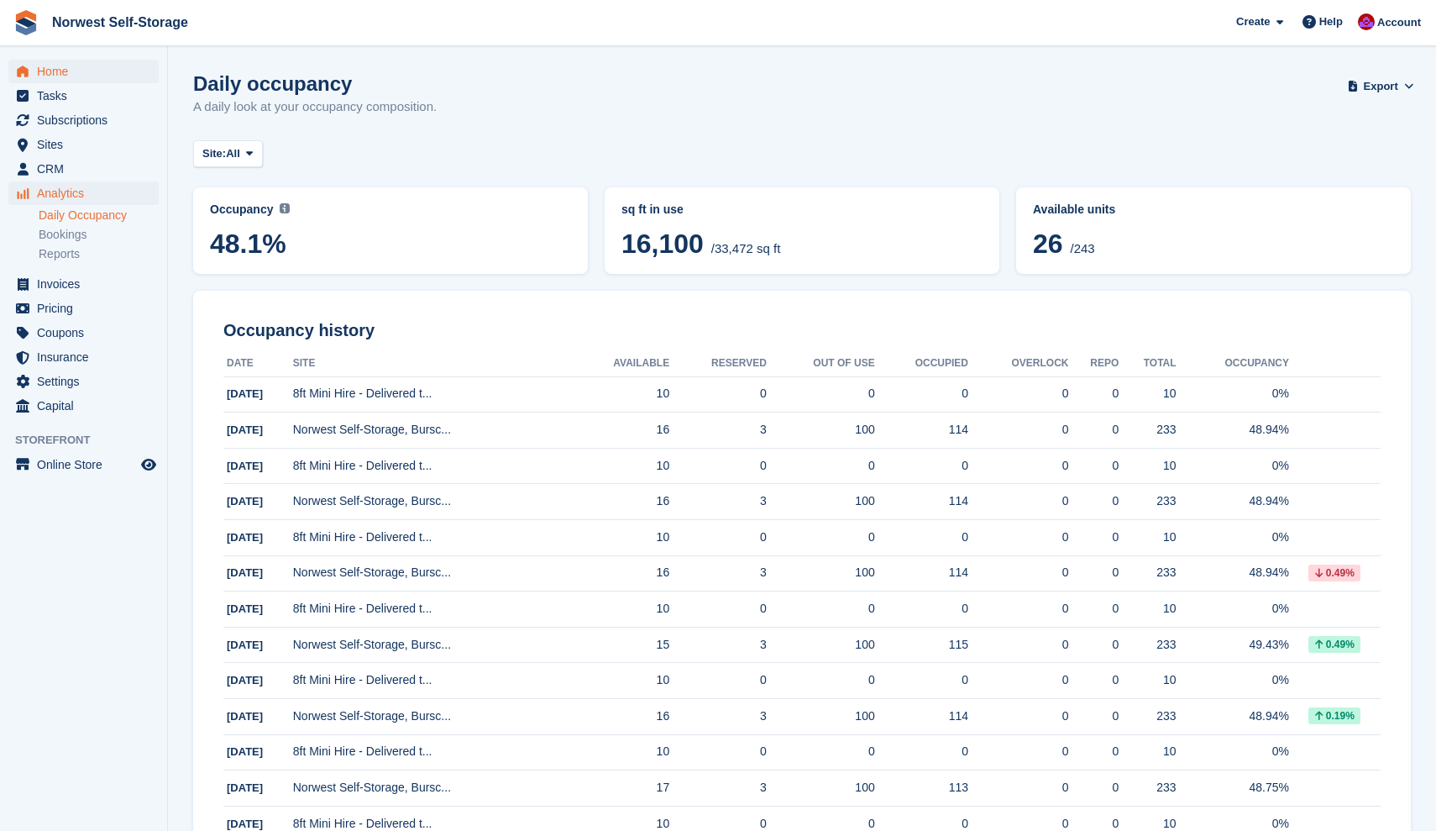
click at [50, 66] on span "Home" at bounding box center [87, 72] width 101 height 24
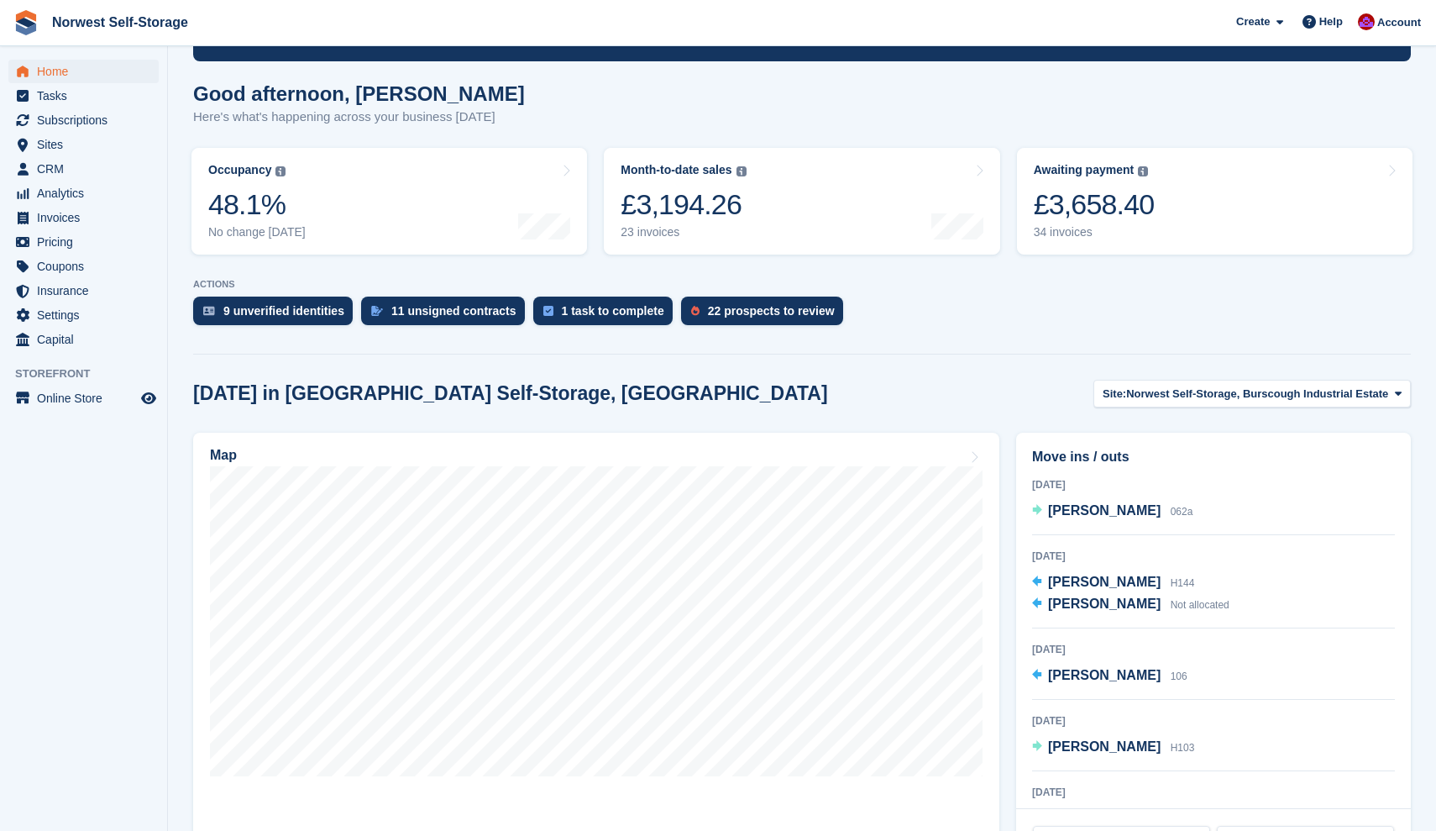
scroll to position [118, 0]
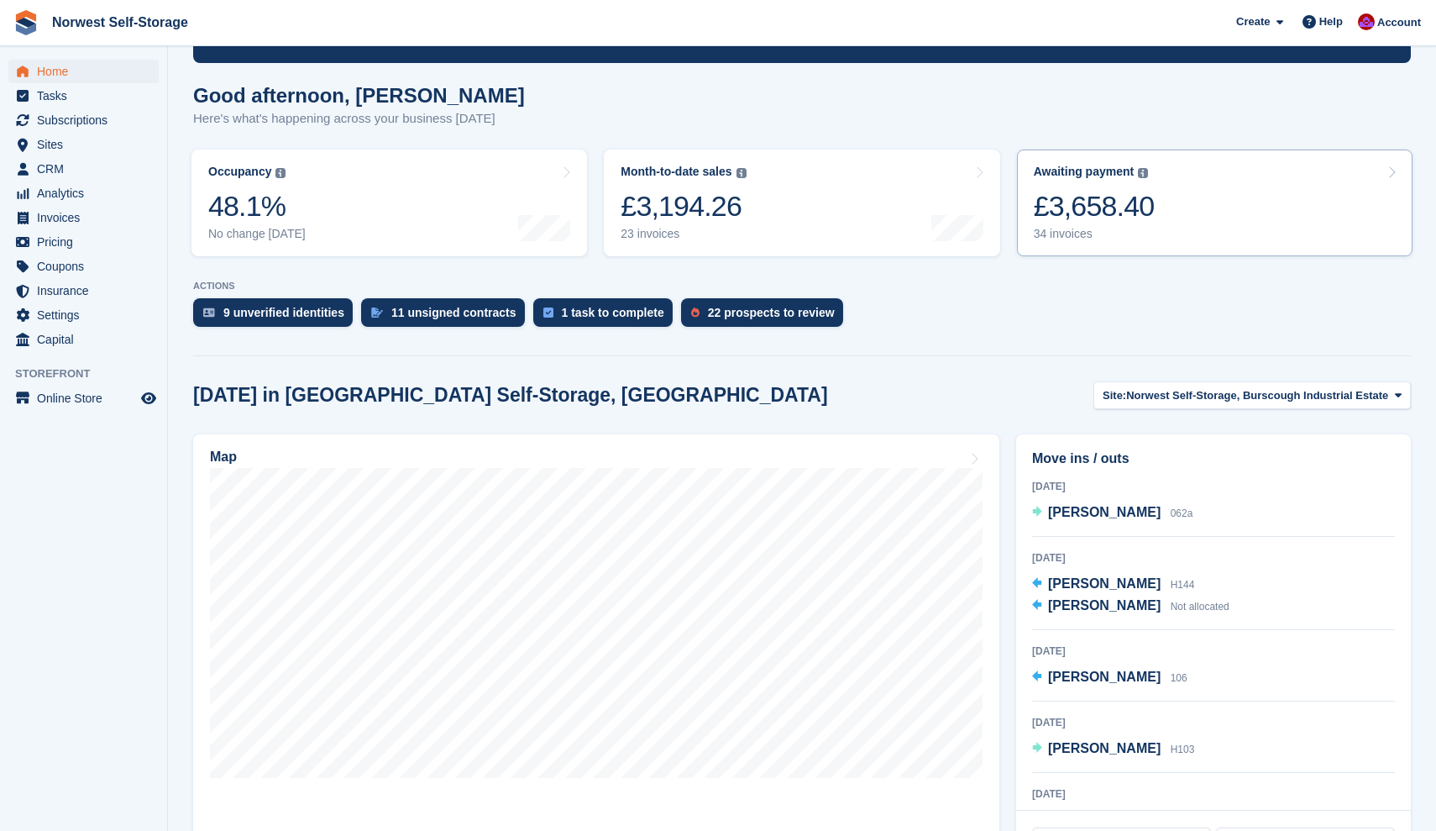
click at [1204, 194] on link "Awaiting payment The total outstanding balance on all open invoices. £3,658.40 …" at bounding box center [1215, 203] width 396 height 107
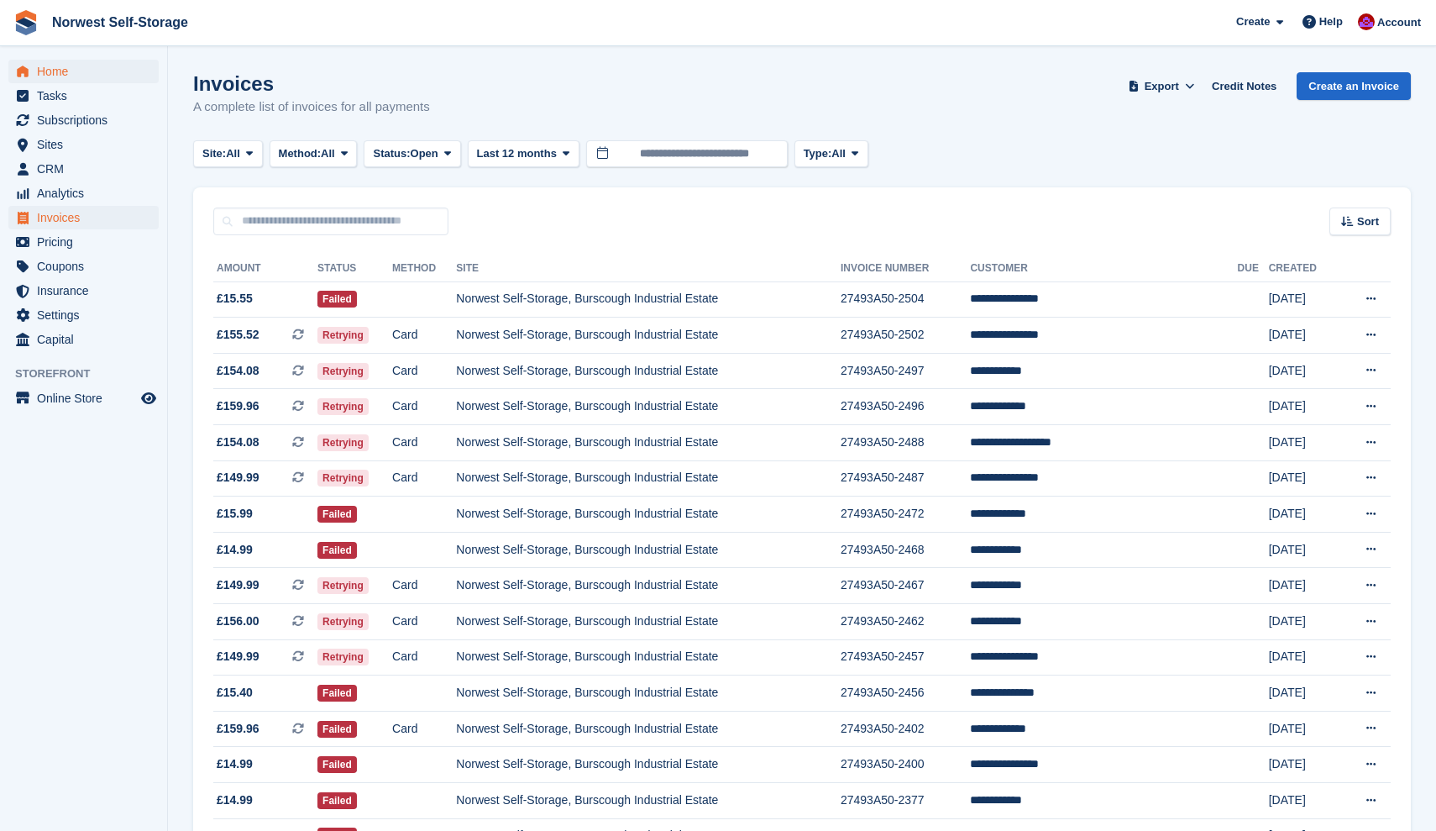
click at [45, 69] on span "Home" at bounding box center [87, 72] width 101 height 24
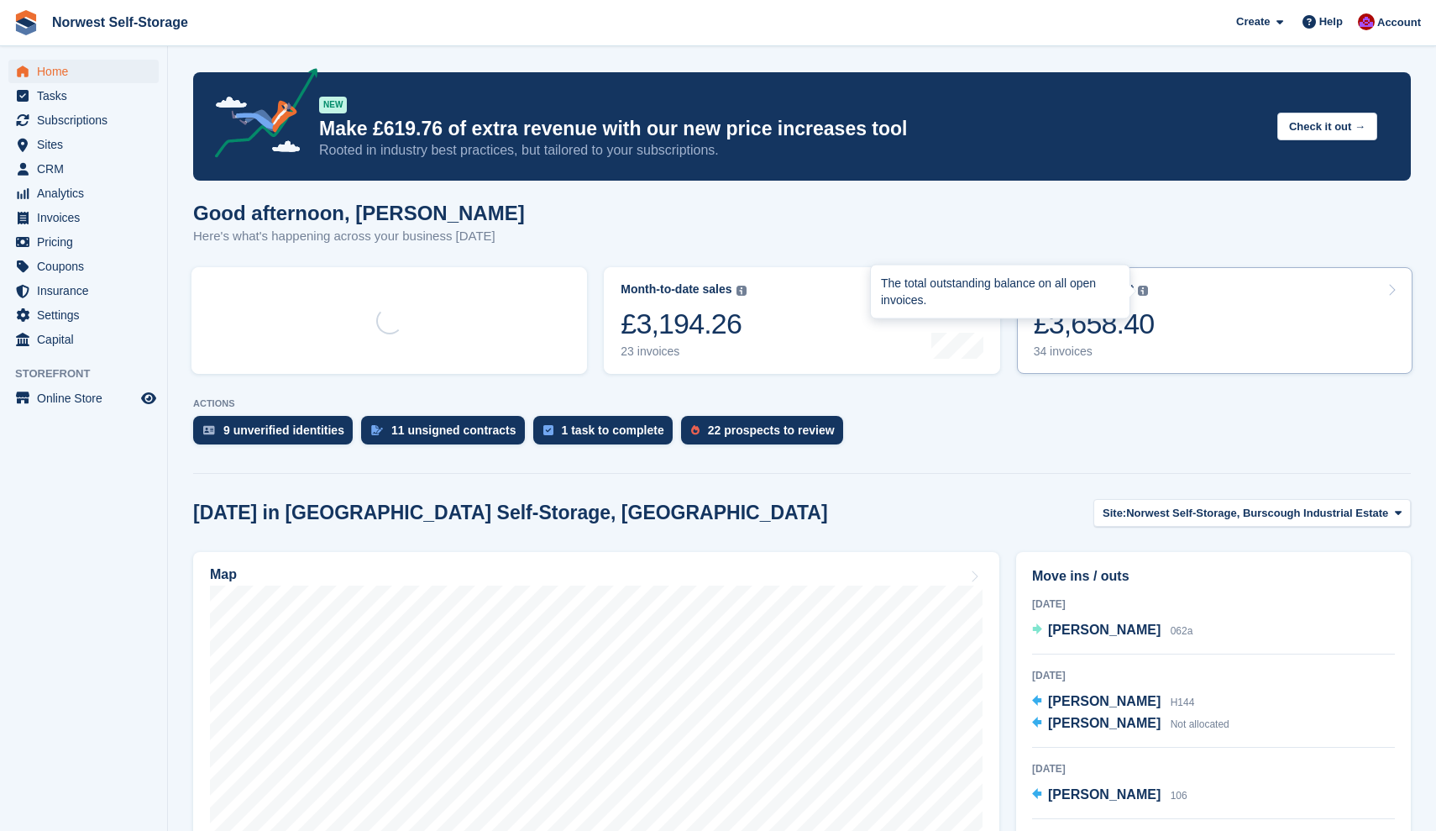
click at [1112, 311] on div "The total outstanding balance on all open invoices." at bounding box center [1000, 291] width 259 height 53
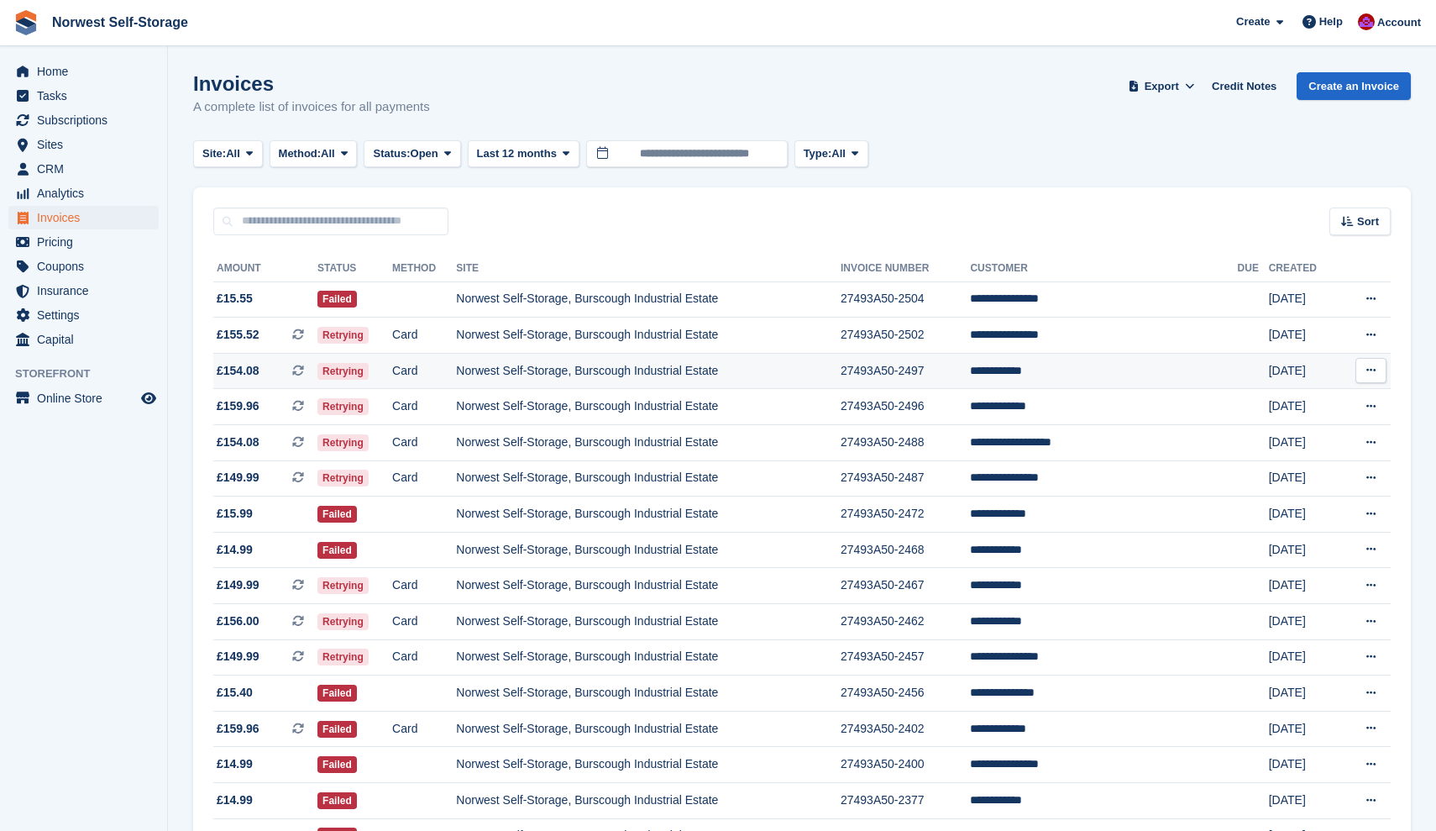
click at [238, 370] on span "£154.08" at bounding box center [238, 371] width 43 height 18
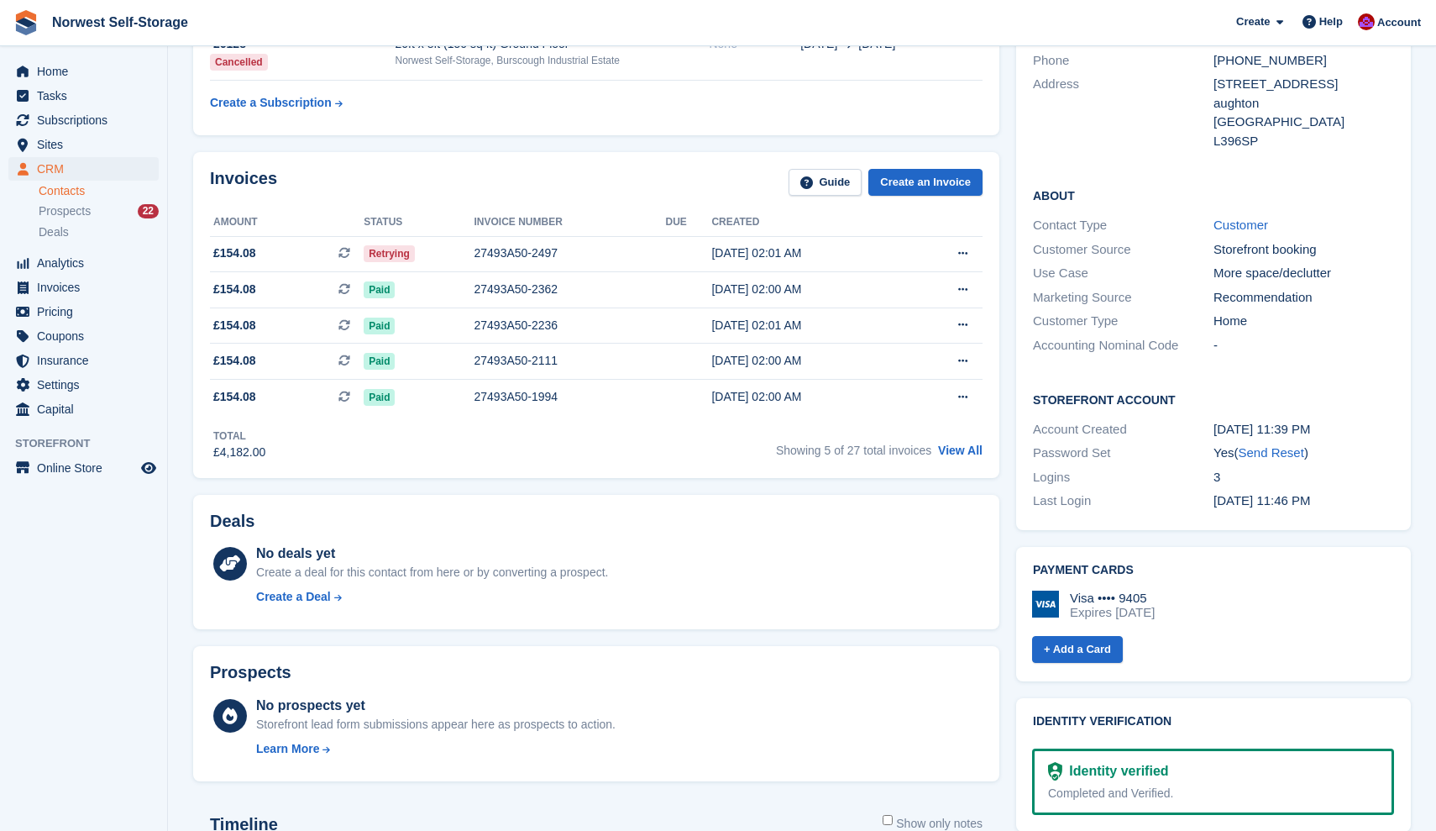
scroll to position [223, 0]
click at [958, 453] on link "View All" at bounding box center [960, 450] width 45 height 13
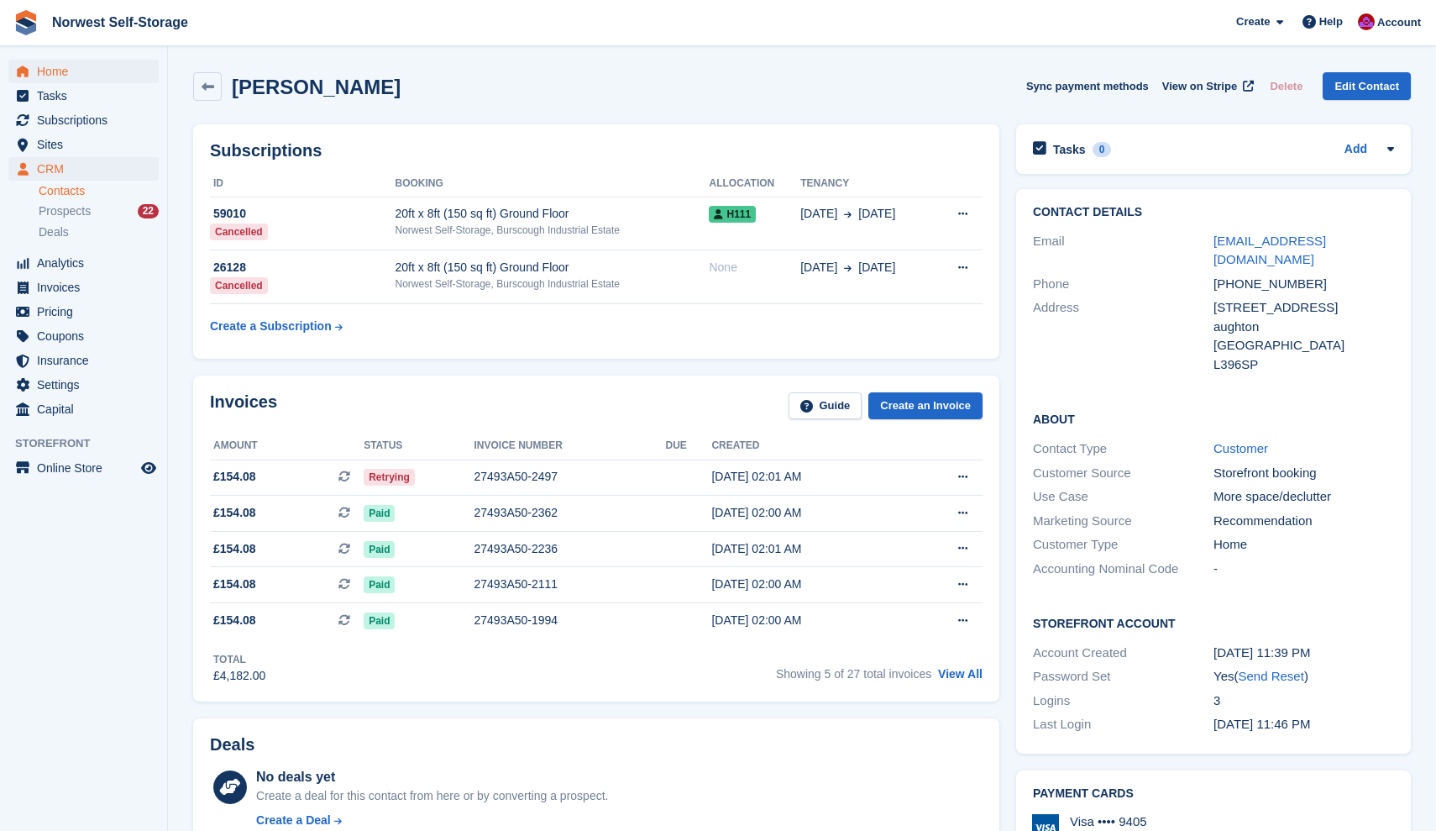
click at [52, 71] on span "Home" at bounding box center [87, 72] width 101 height 24
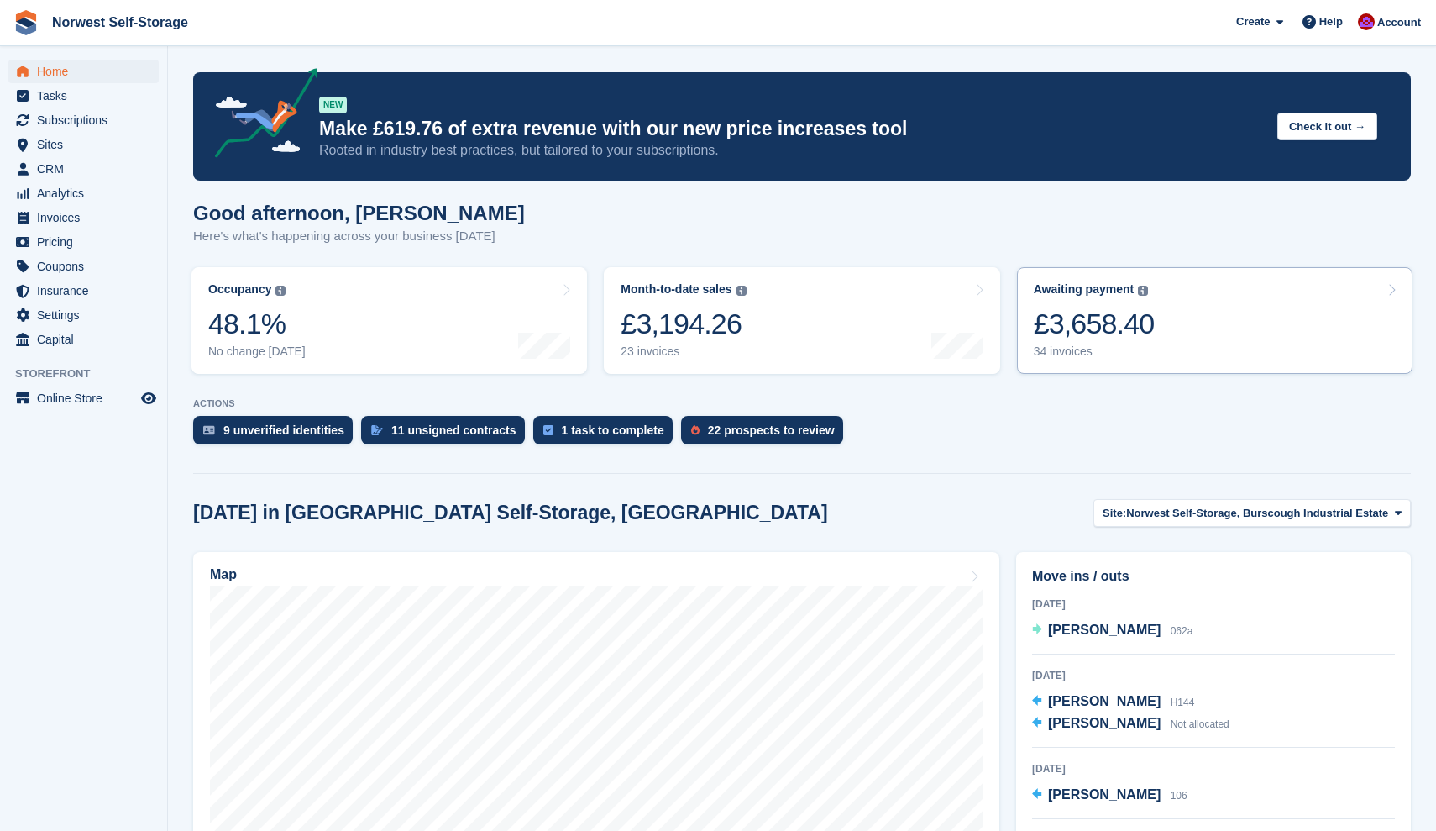
drag, startPoint x: 949, startPoint y: 498, endPoint x: 1119, endPoint y: 329, distance: 239.4
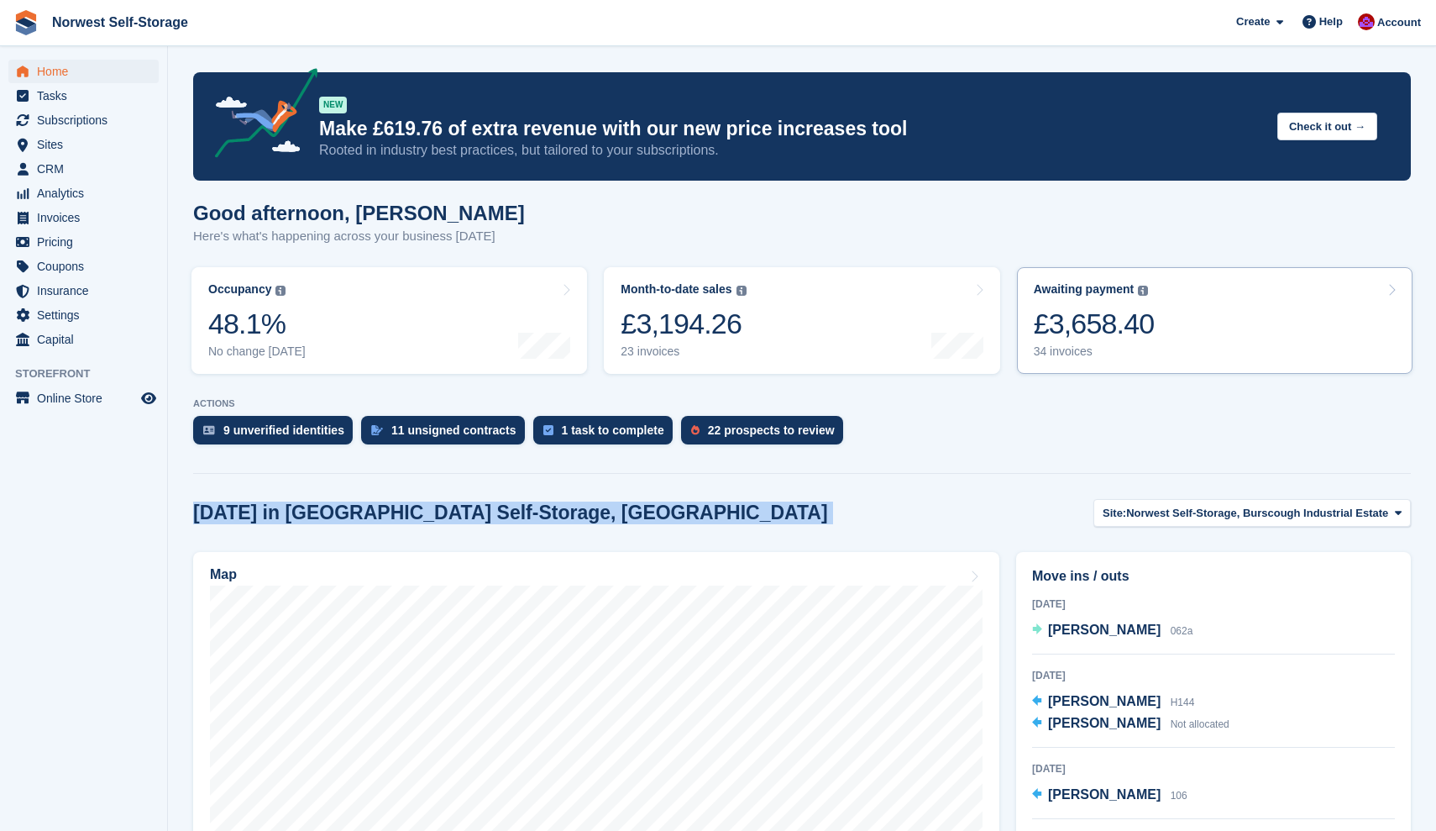
click at [1194, 327] on link "Awaiting payment The total outstanding balance on all open invoices. £3,658.40 …" at bounding box center [1215, 320] width 396 height 107
